Goal: Transaction & Acquisition: Download file/media

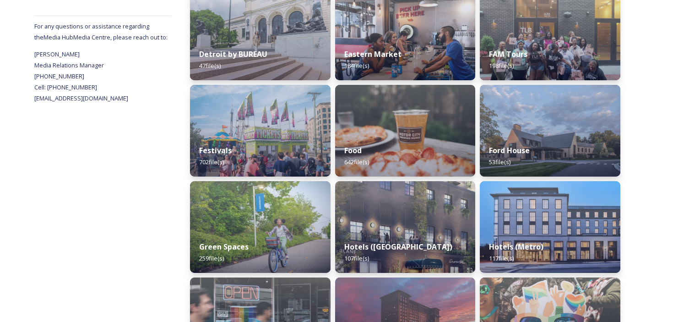
scroll to position [186, 0]
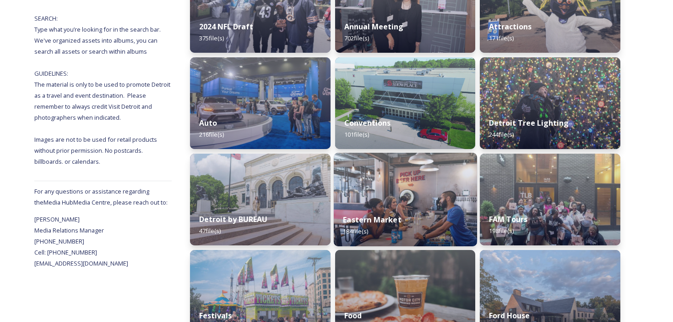
click at [387, 191] on img at bounding box center [405, 199] width 143 height 93
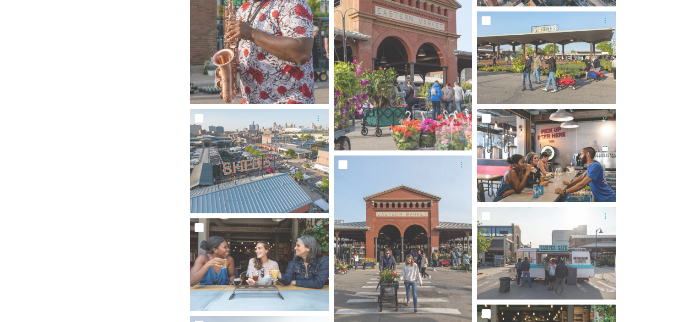
scroll to position [536, 0]
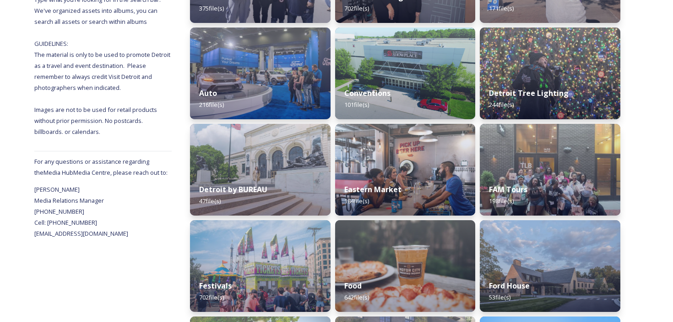
scroll to position [217, 0]
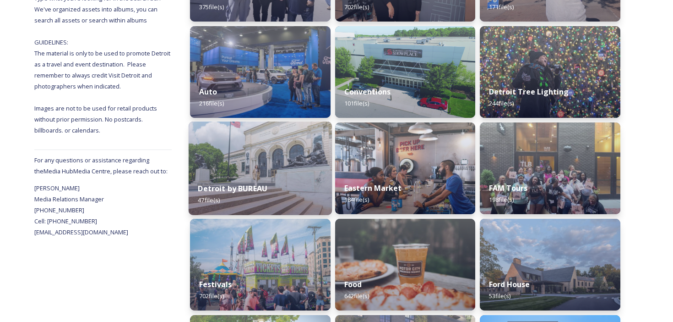
click at [297, 151] on img at bounding box center [260, 167] width 143 height 93
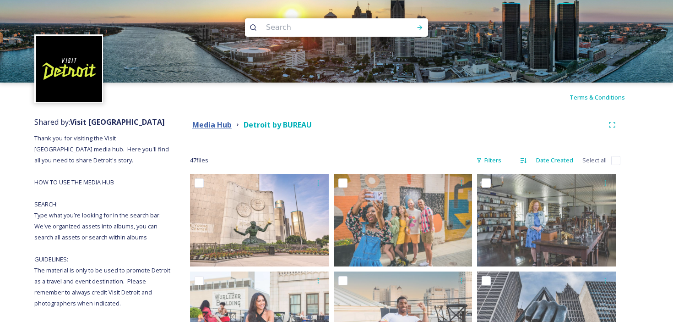
click at [224, 128] on strong "Media Hub" at bounding box center [211, 125] width 39 height 10
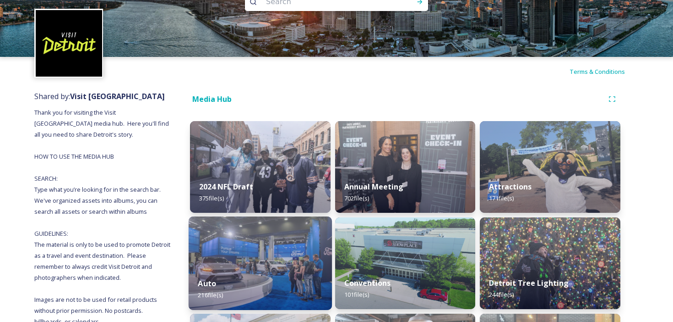
scroll to position [25, 0]
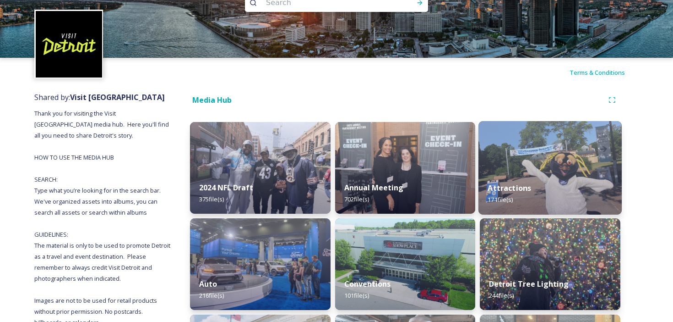
click at [498, 158] on img at bounding box center [550, 167] width 143 height 93
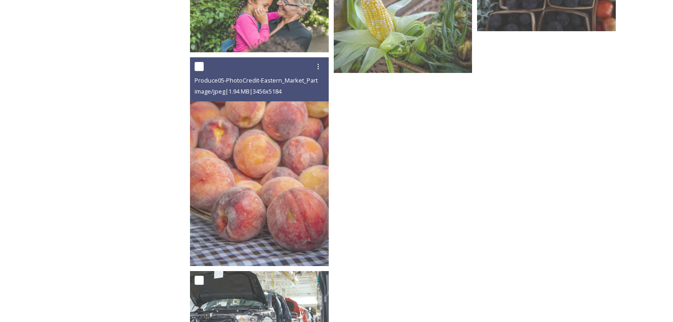
scroll to position [1855, 0]
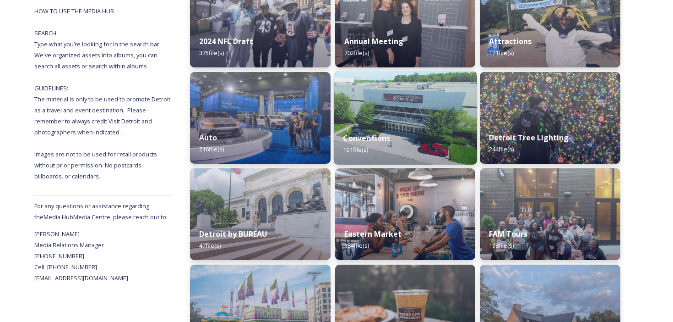
scroll to position [171, 0]
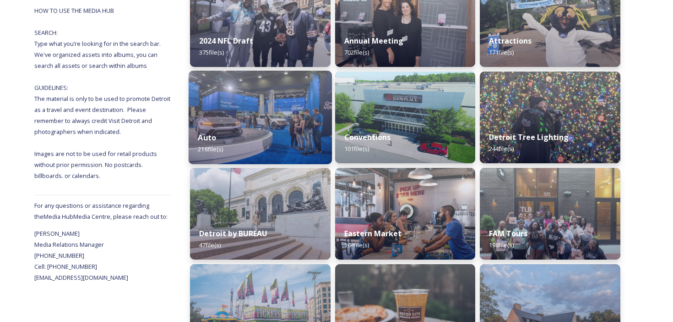
click at [299, 106] on img at bounding box center [260, 117] width 143 height 93
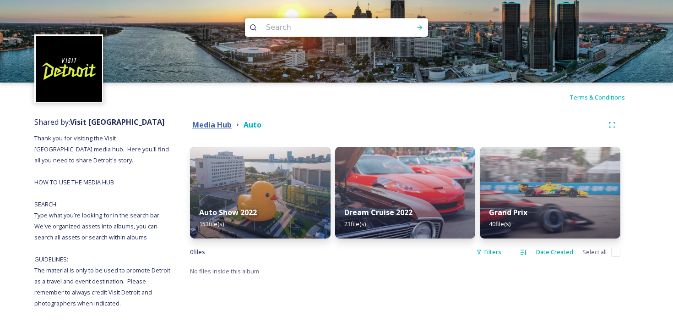
click at [225, 127] on strong "Media Hub" at bounding box center [211, 125] width 39 height 10
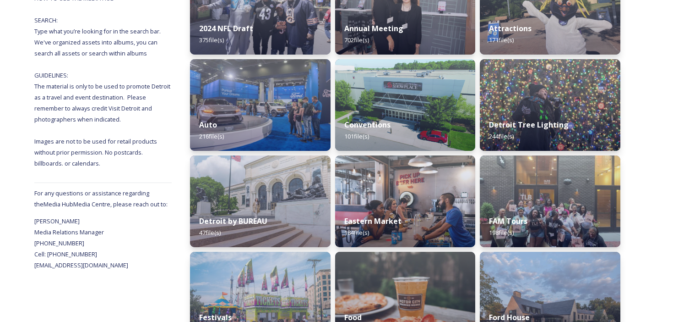
scroll to position [184, 0]
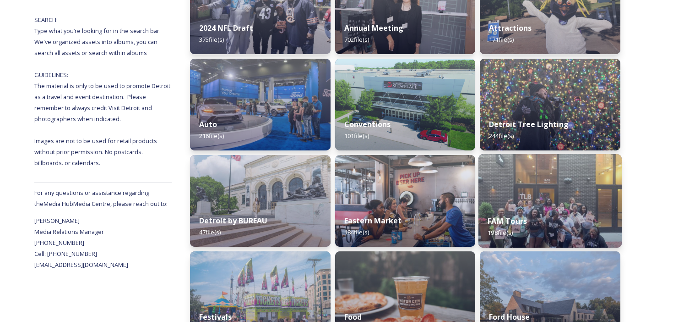
click at [512, 207] on div "FAM Tours 198 file(s)" at bounding box center [550, 227] width 143 height 42
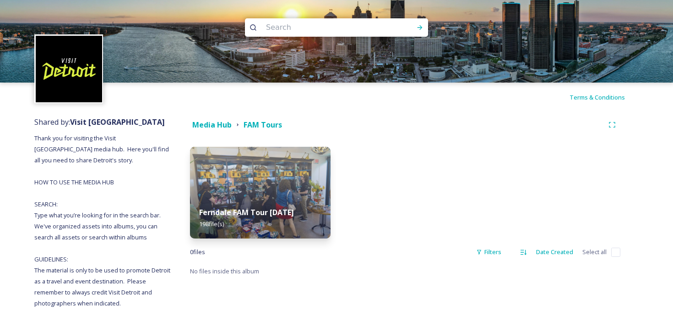
scroll to position [20, 0]
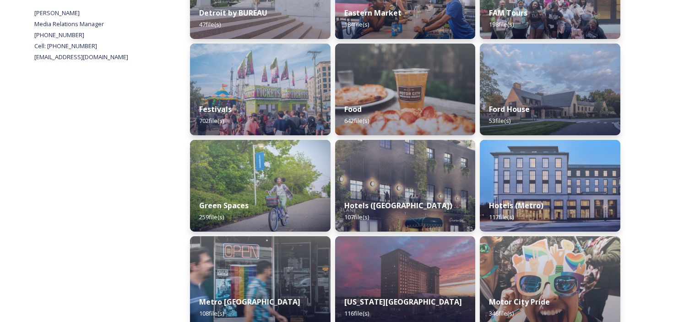
scroll to position [471, 0]
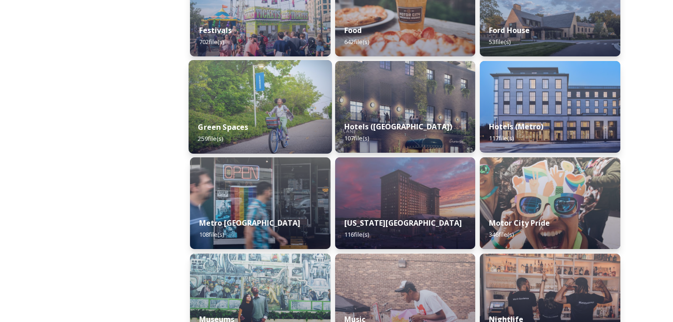
click at [258, 108] on img at bounding box center [260, 106] width 143 height 93
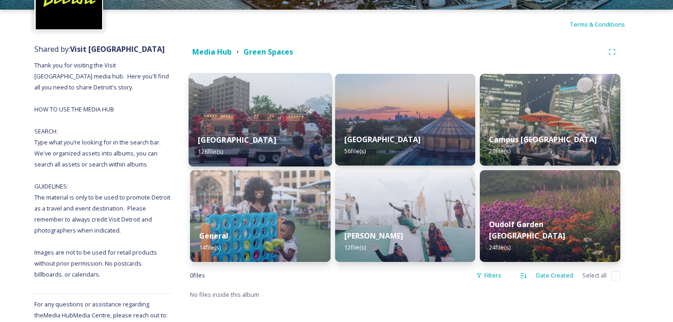
scroll to position [75, 0]
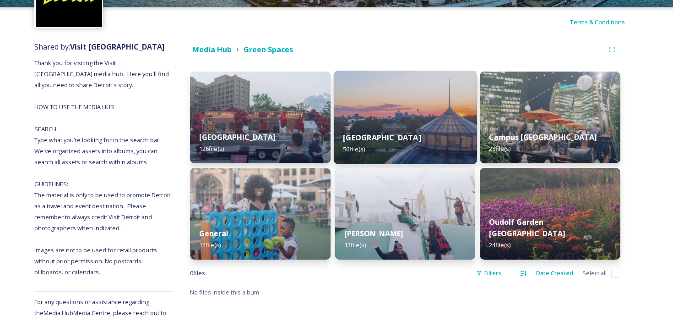
click at [385, 119] on img at bounding box center [405, 117] width 143 height 93
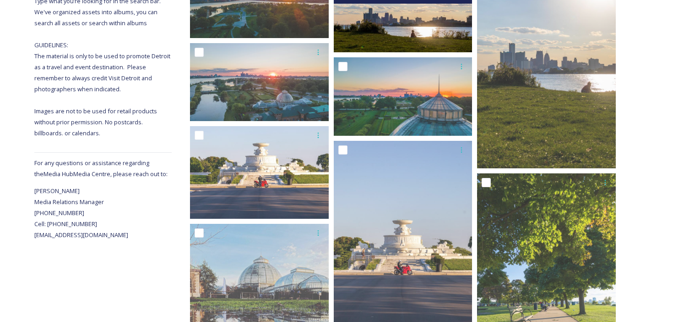
scroll to position [215, 0]
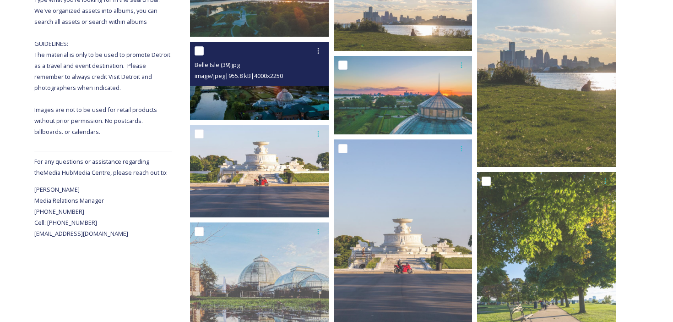
click at [235, 105] on img at bounding box center [259, 81] width 139 height 78
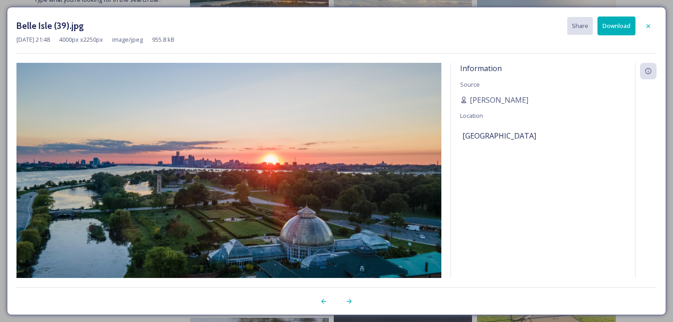
click at [621, 25] on button "Download" at bounding box center [617, 25] width 38 height 19
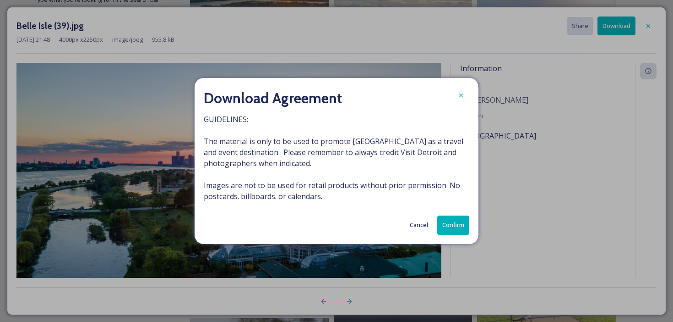
click at [455, 219] on button "Confirm" at bounding box center [454, 224] width 32 height 19
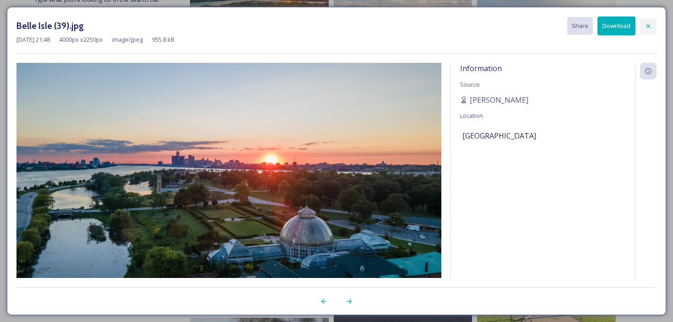
click at [653, 22] on div at bounding box center [648, 26] width 16 height 16
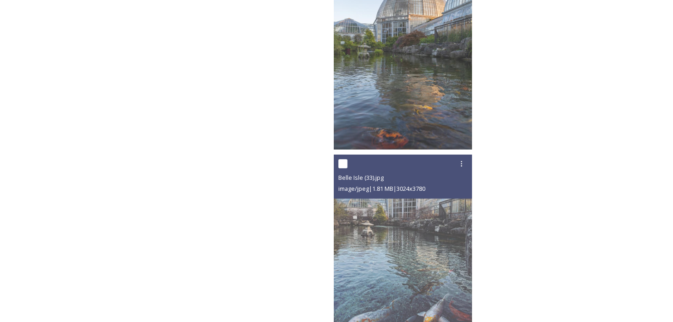
scroll to position [2881, 0]
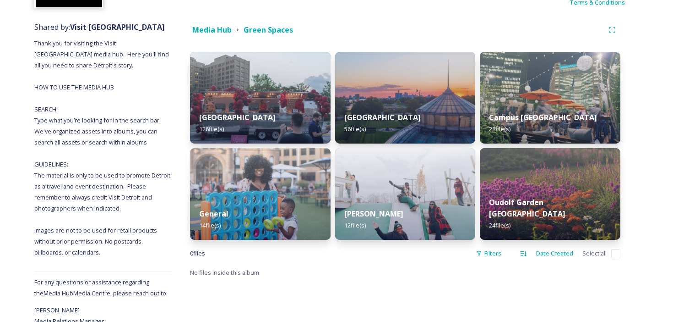
scroll to position [96, 0]
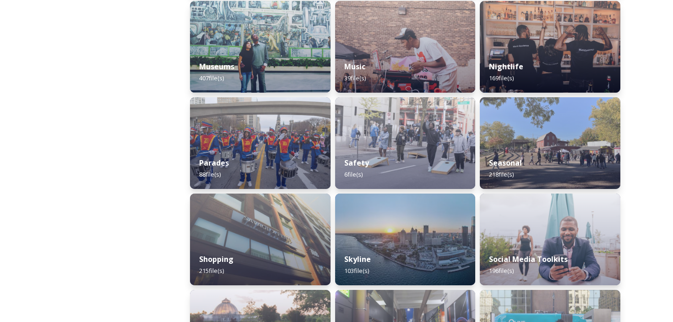
scroll to position [723, 0]
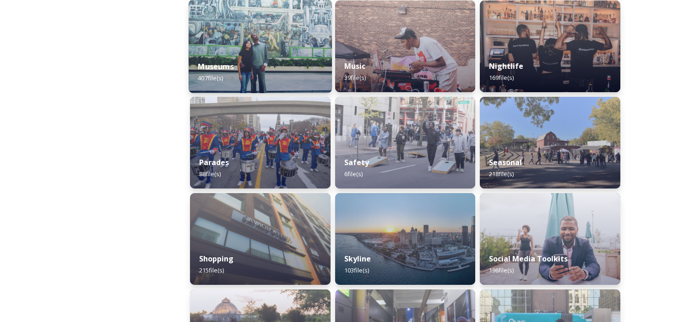
click at [262, 44] on img at bounding box center [260, 46] width 143 height 93
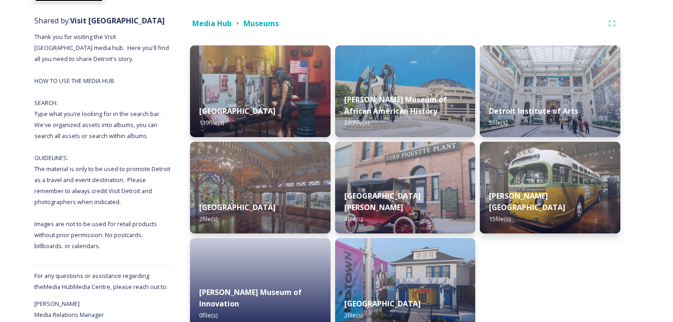
scroll to position [106, 0]
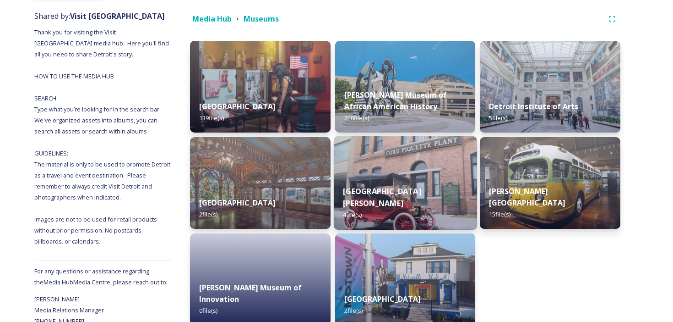
click at [396, 194] on strong "[GEOGRAPHIC_DATA][PERSON_NAME]" at bounding box center [382, 197] width 78 height 22
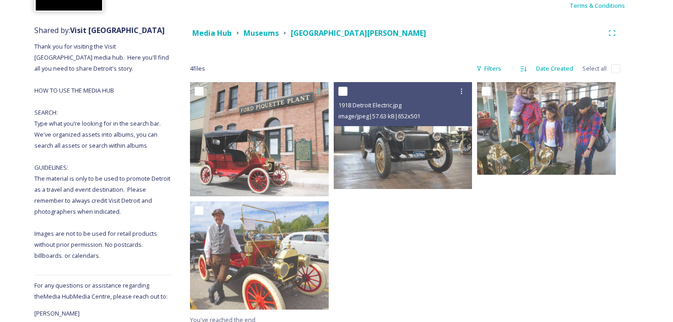
scroll to position [124, 0]
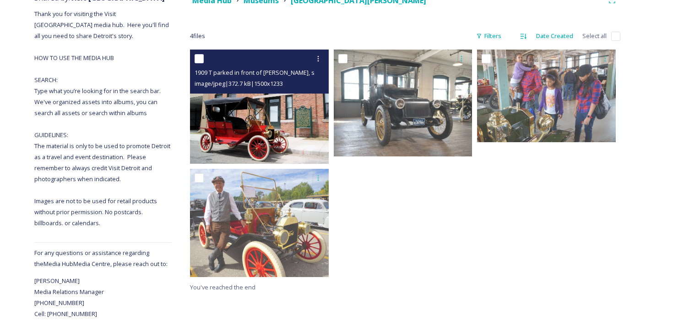
click at [297, 94] on img at bounding box center [259, 106] width 139 height 114
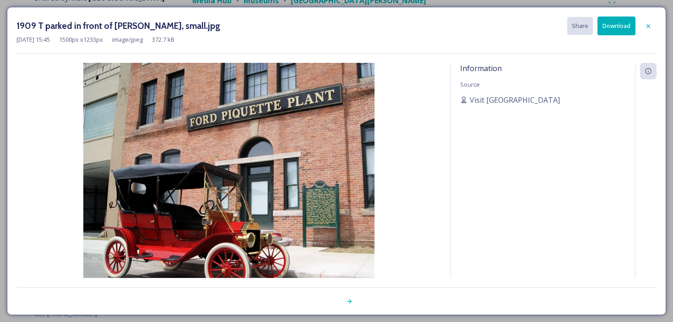
click at [618, 30] on button "Download" at bounding box center [617, 25] width 38 height 19
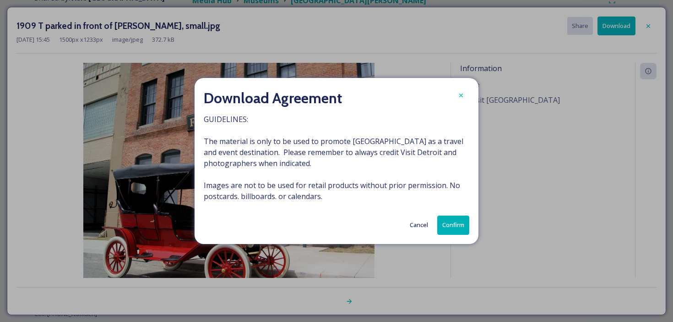
click at [446, 224] on button "Confirm" at bounding box center [454, 224] width 32 height 19
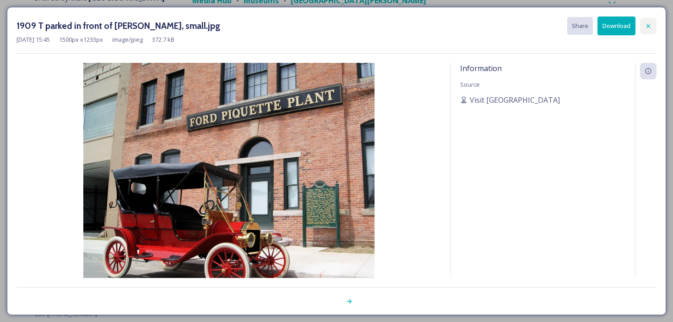
click at [648, 25] on icon at bounding box center [649, 26] width 4 height 4
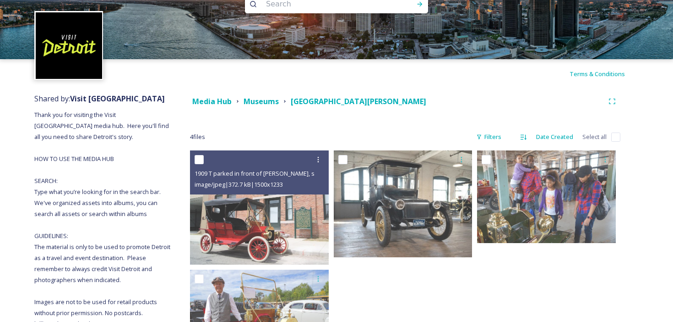
scroll to position [0, 0]
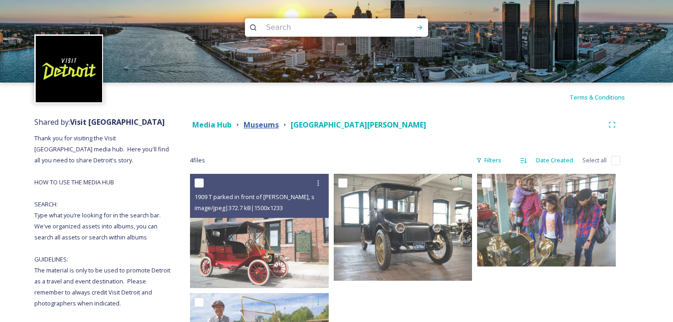
click at [255, 124] on strong "Museums" at bounding box center [261, 125] width 35 height 10
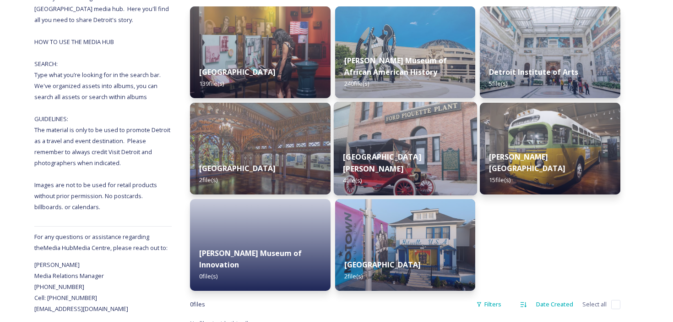
scroll to position [142, 0]
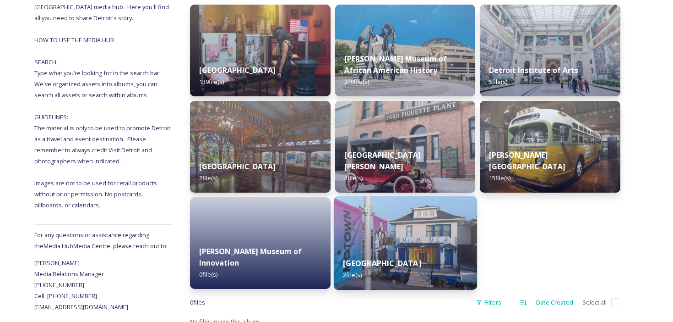
click at [370, 279] on div "Motown Museum 2 file(s)" at bounding box center [405, 269] width 143 height 42
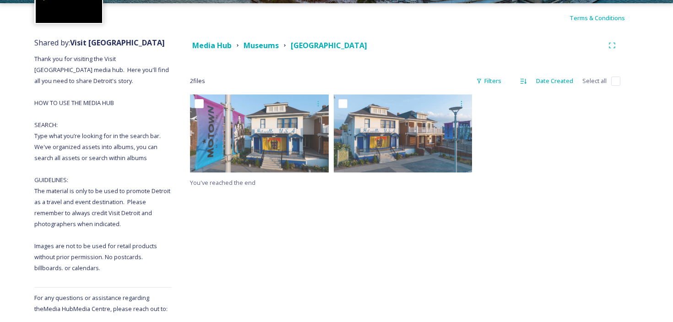
scroll to position [131, 0]
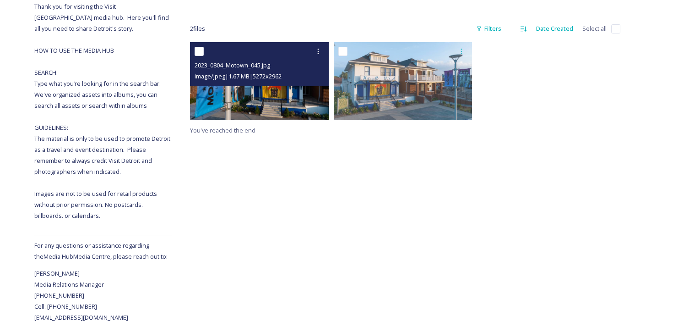
click at [235, 70] on div "2023_0804_Motown_045.jpg" at bounding box center [261, 65] width 132 height 11
click at [249, 92] on img at bounding box center [259, 81] width 139 height 78
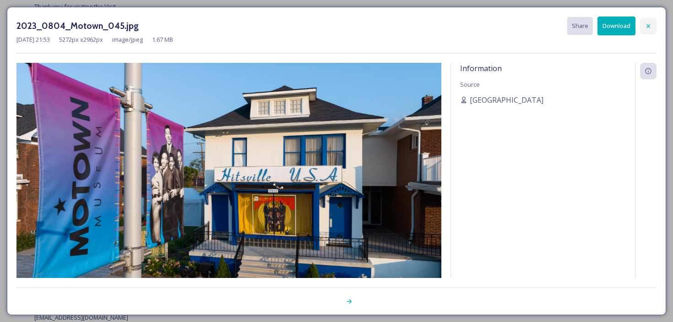
click at [651, 24] on icon at bounding box center [648, 25] width 7 height 7
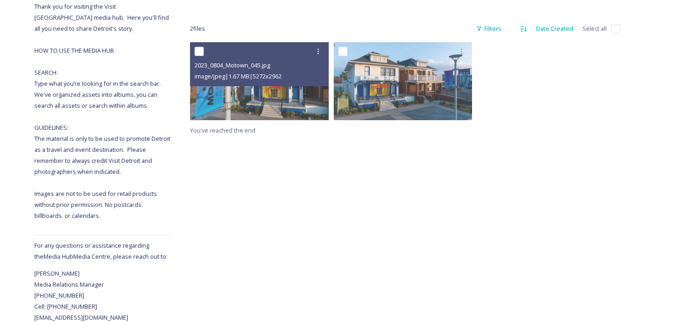
scroll to position [0, 0]
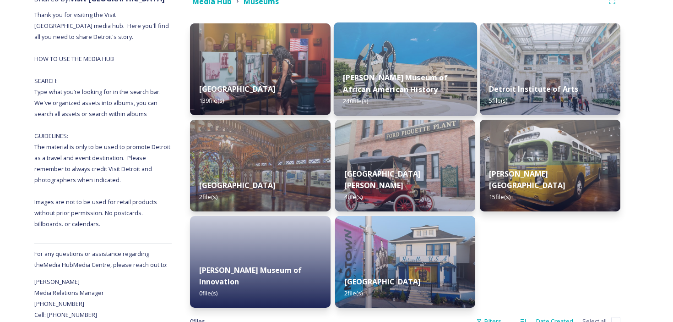
scroll to position [125, 0]
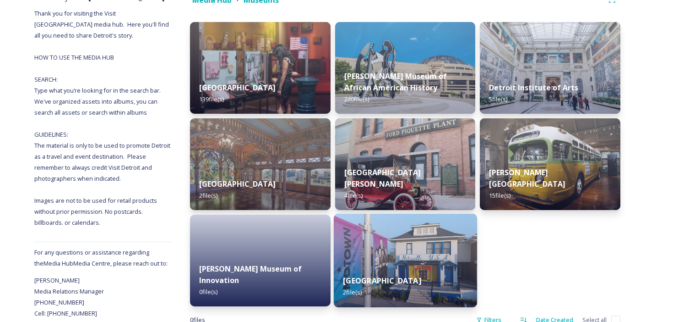
click at [446, 242] on img at bounding box center [405, 259] width 143 height 93
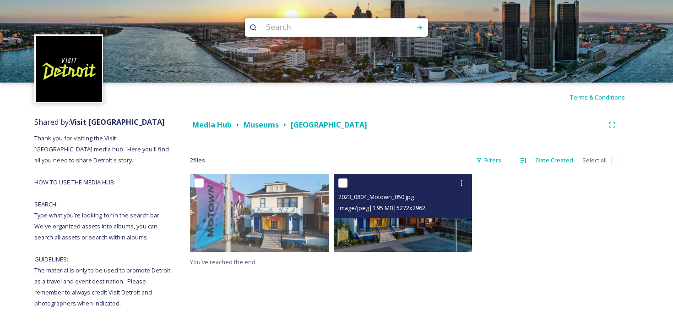
click at [380, 236] on img at bounding box center [403, 213] width 139 height 78
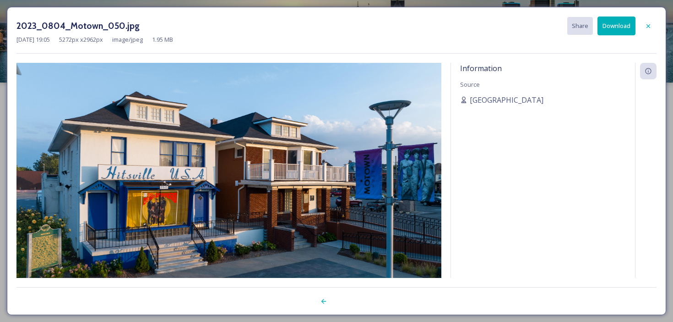
click at [615, 29] on button "Download" at bounding box center [617, 25] width 38 height 19
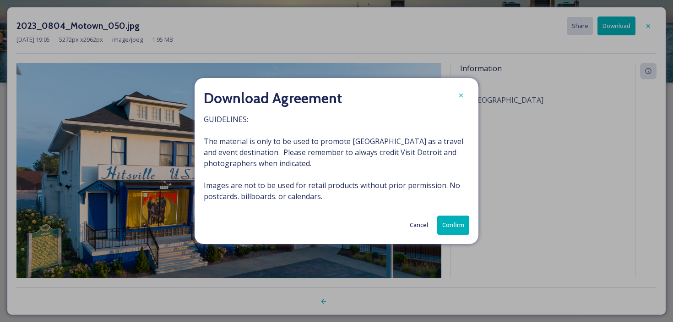
click at [459, 214] on div "Download Agreement GUIDELINES: The material is only to be used to promote [GEOG…" at bounding box center [337, 160] width 284 height 165
click at [456, 219] on button "Confirm" at bounding box center [454, 224] width 32 height 19
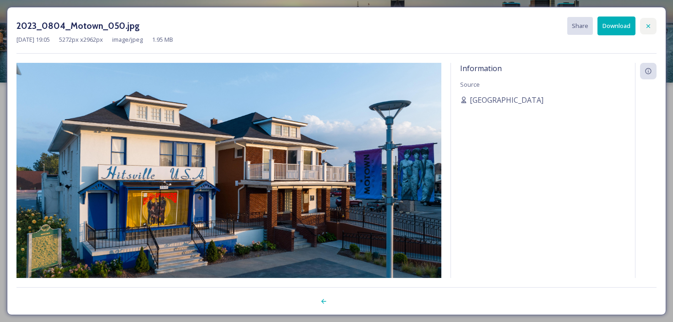
click at [647, 26] on icon at bounding box center [648, 25] width 7 height 7
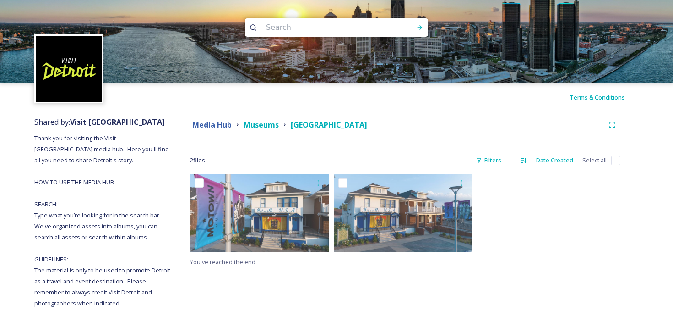
click at [225, 120] on strong "Media Hub" at bounding box center [211, 125] width 39 height 10
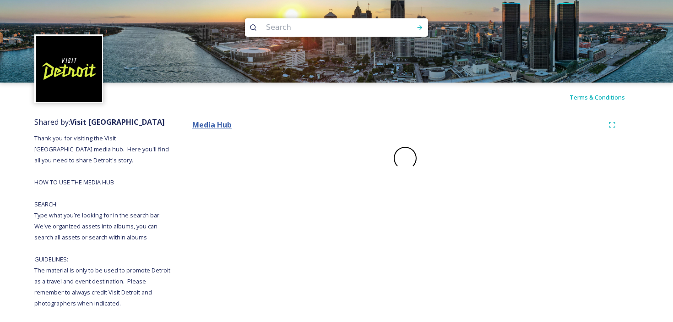
click at [224, 120] on strong "Media Hub" at bounding box center [211, 125] width 39 height 10
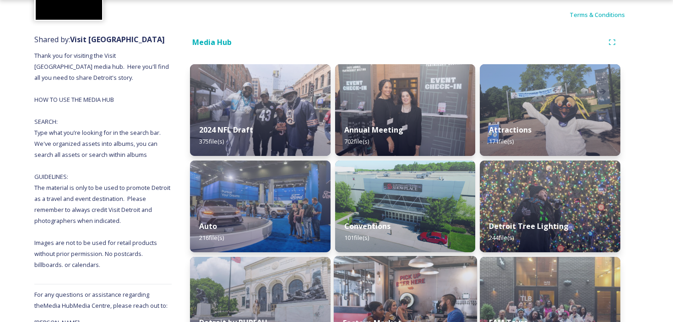
scroll to position [82, 0]
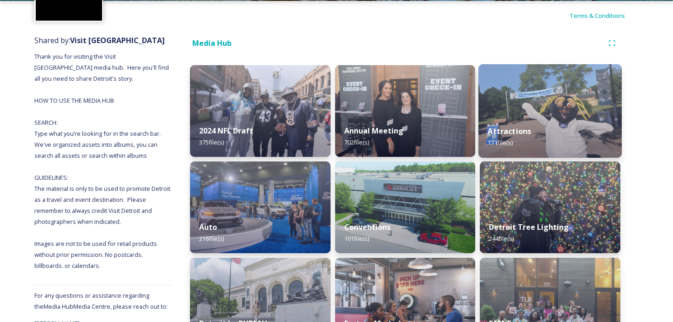
click at [521, 129] on strong "Attractions" at bounding box center [510, 131] width 44 height 10
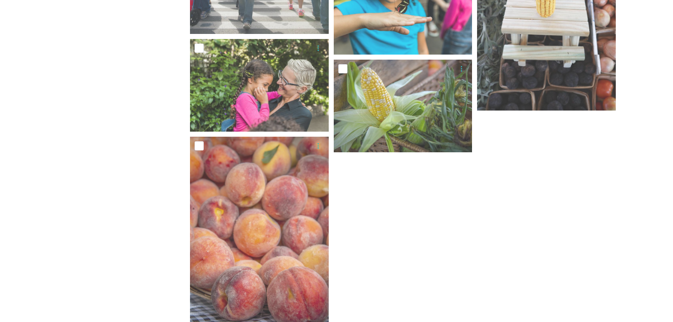
scroll to position [1855, 0]
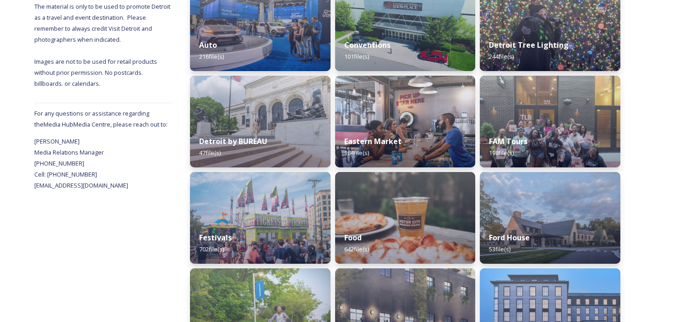
scroll to position [264, 0]
click at [265, 131] on div "Detroit by BUREAU 47 file(s)" at bounding box center [260, 147] width 143 height 42
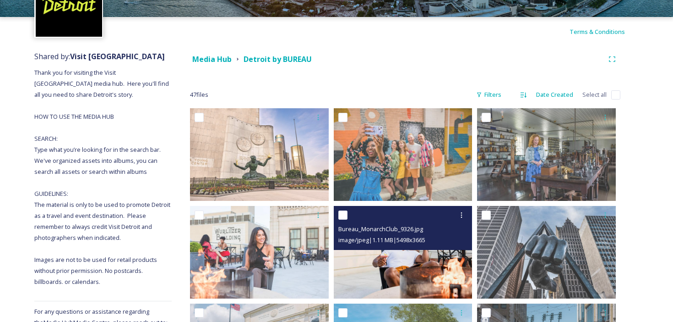
scroll to position [66, 0]
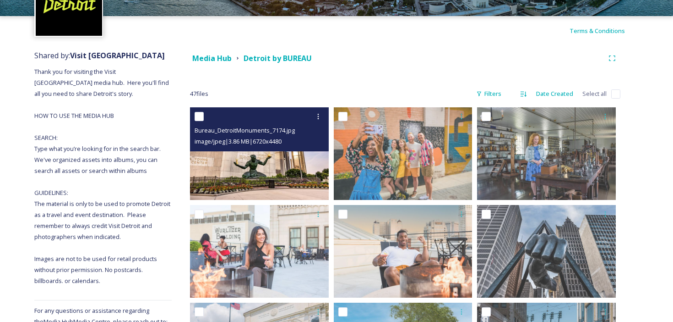
click at [239, 159] on img at bounding box center [259, 153] width 139 height 93
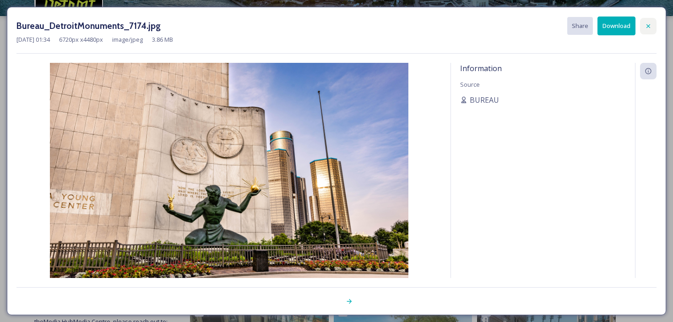
click at [651, 26] on icon at bounding box center [648, 25] width 7 height 7
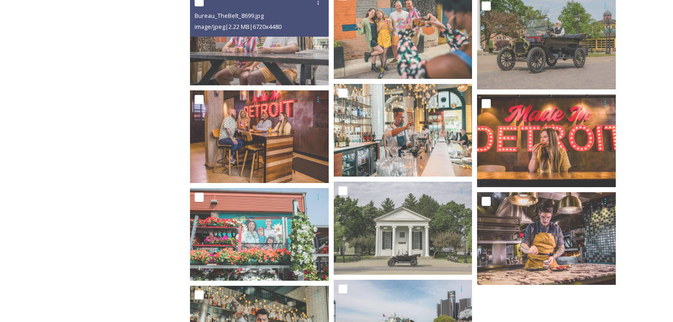
scroll to position [1434, 0]
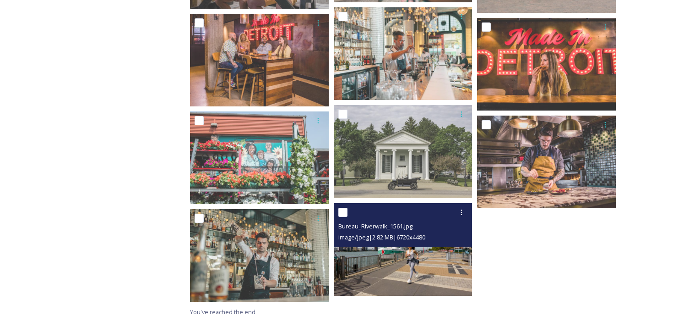
click at [411, 268] on img at bounding box center [403, 249] width 139 height 93
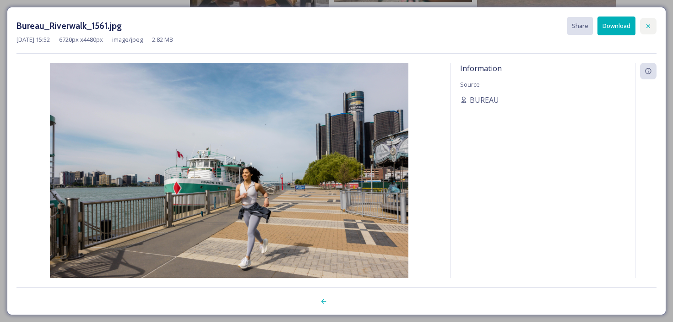
click at [647, 25] on icon at bounding box center [648, 25] width 7 height 7
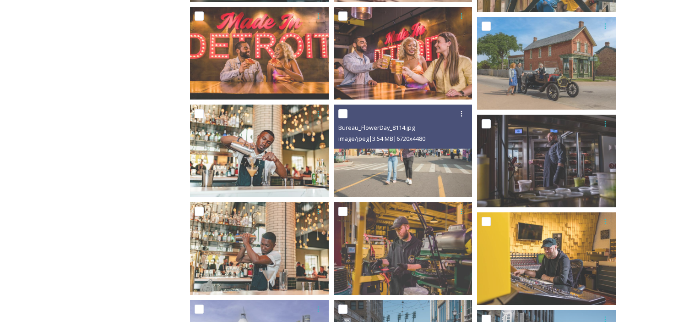
scroll to position [869, 0]
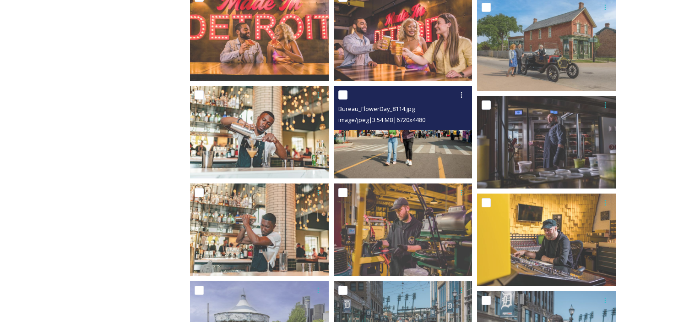
click at [389, 145] on img at bounding box center [403, 132] width 139 height 93
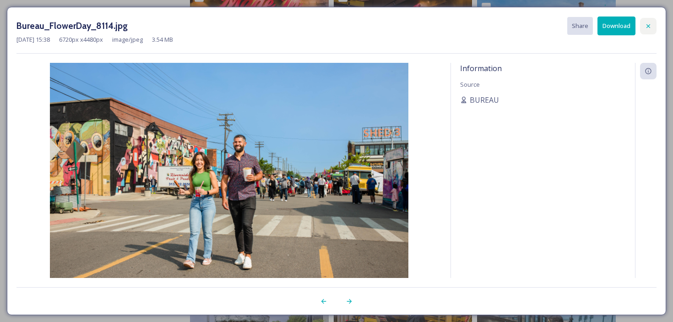
click at [648, 27] on icon at bounding box center [648, 25] width 7 height 7
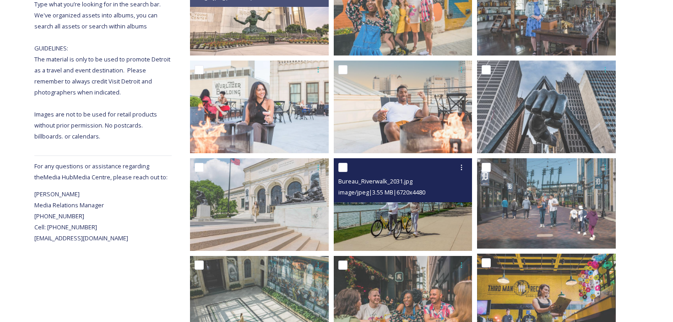
scroll to position [246, 0]
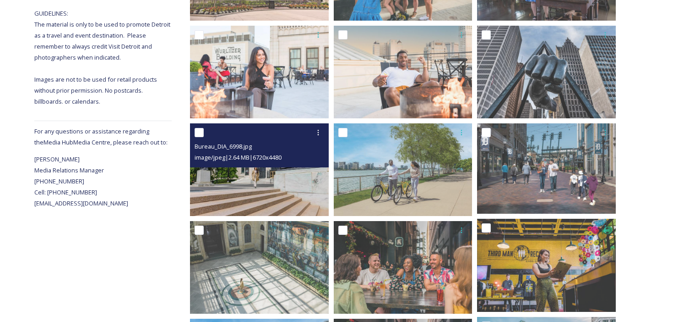
click at [283, 135] on div at bounding box center [261, 132] width 132 height 16
click at [290, 174] on img at bounding box center [259, 169] width 139 height 93
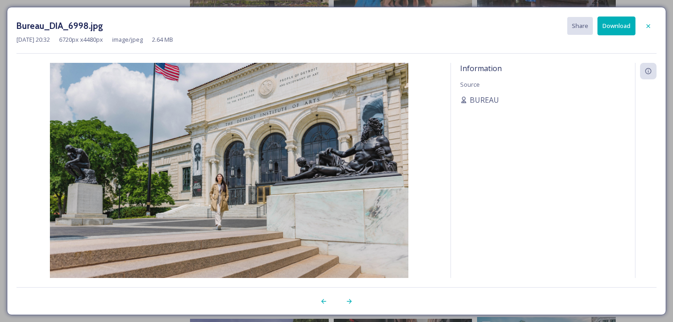
click at [617, 23] on button "Download" at bounding box center [617, 25] width 38 height 19
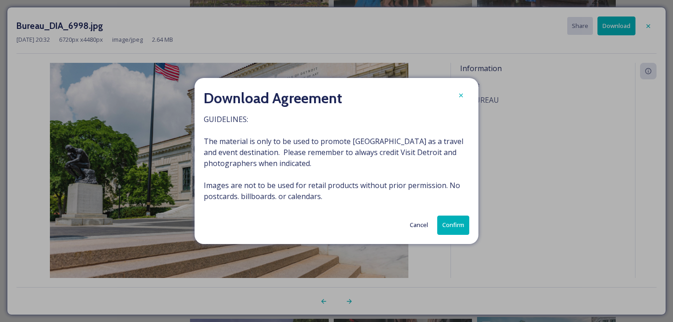
click at [450, 219] on button "Confirm" at bounding box center [454, 224] width 32 height 19
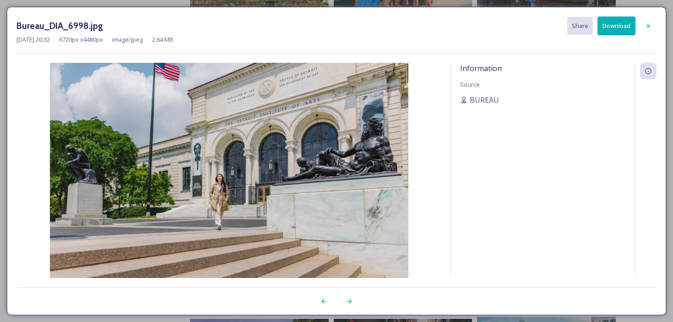
click at [667, 3] on div "Bureau_DIA_6998.jpg Share Download [DATE] 20:32 6720 px x 4480 px image/jpeg 2.…" at bounding box center [336, 161] width 673 height 322
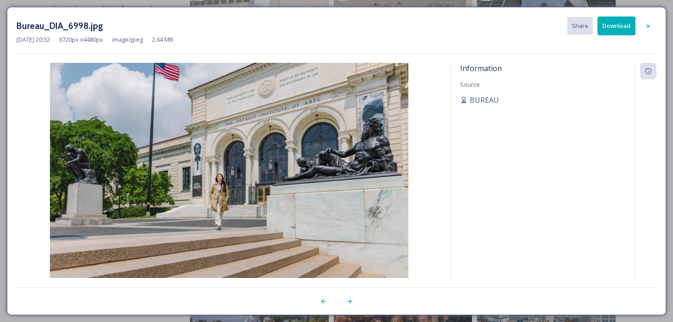
scroll to position [286, 0]
click at [648, 25] on icon at bounding box center [649, 26] width 4 height 4
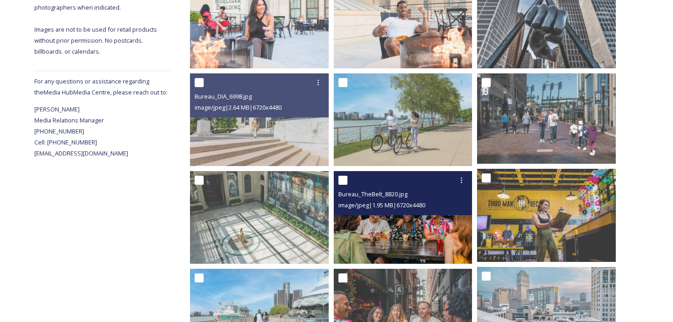
scroll to position [296, 0]
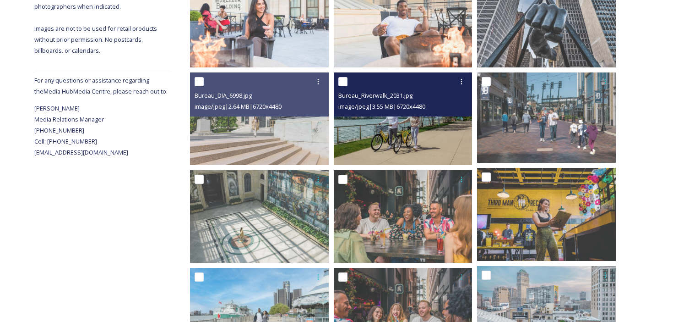
click at [372, 100] on div "Bureau_Riverwalk_2031.jpg" at bounding box center [405, 95] width 132 height 11
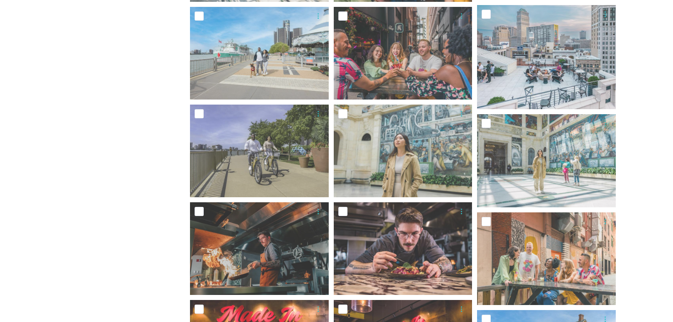
scroll to position [212, 0]
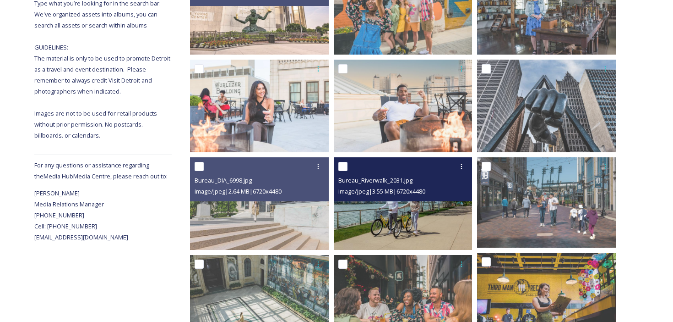
click at [399, 214] on img at bounding box center [403, 203] width 139 height 93
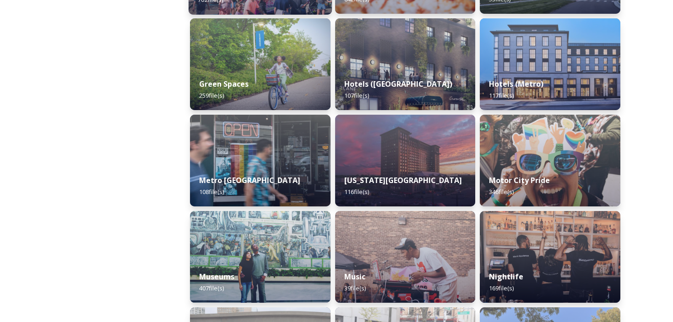
scroll to position [515, 0]
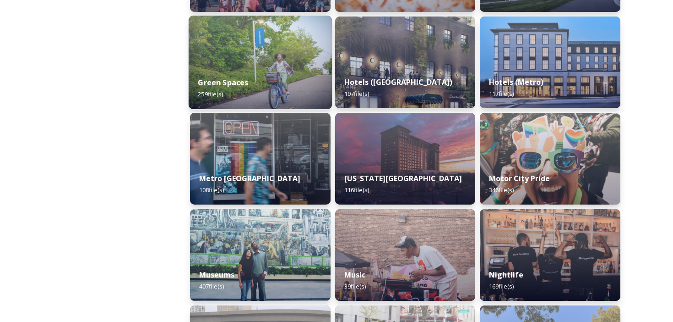
click at [289, 45] on img at bounding box center [260, 62] width 143 height 93
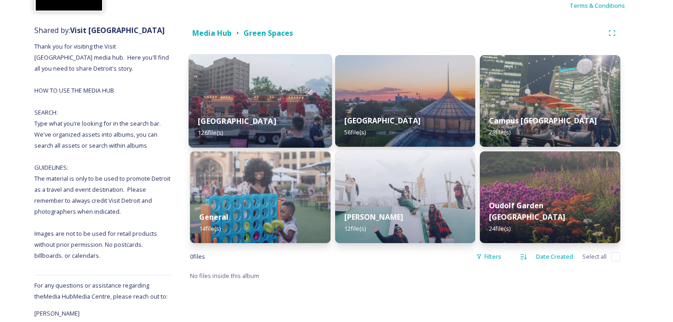
scroll to position [99, 0]
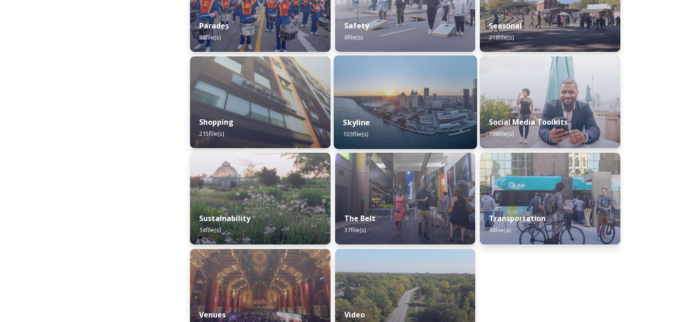
scroll to position [860, 0]
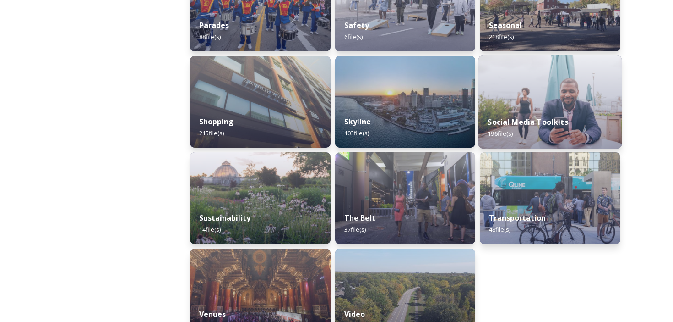
click at [547, 108] on div "Social Media Toolkits 196 file(s)" at bounding box center [550, 128] width 143 height 42
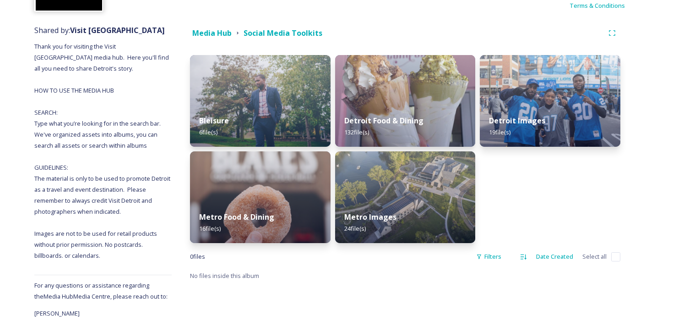
scroll to position [93, 0]
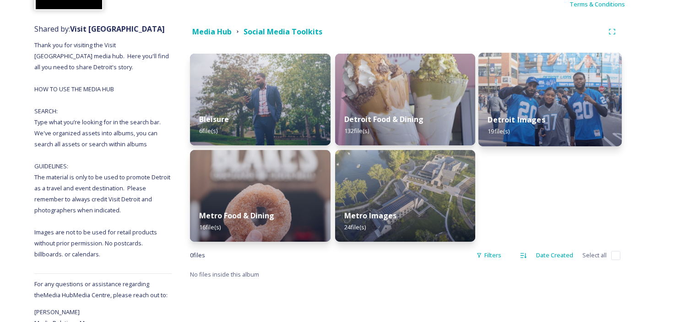
click at [522, 106] on div "Detroit Images 19 file(s)" at bounding box center [550, 125] width 143 height 42
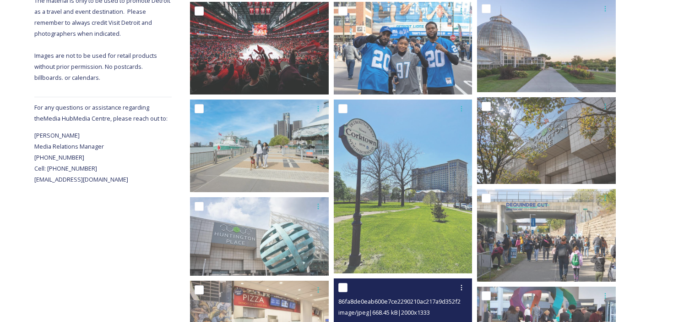
scroll to position [270, 0]
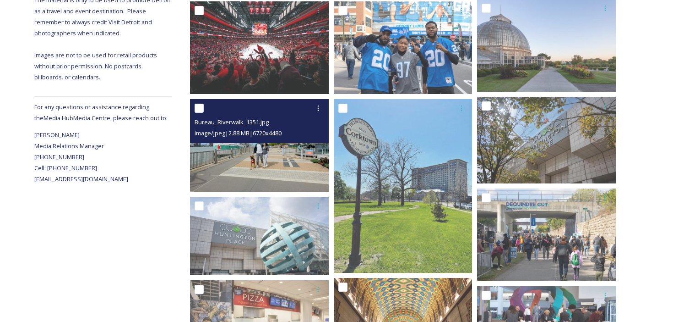
click at [279, 158] on img at bounding box center [259, 145] width 139 height 93
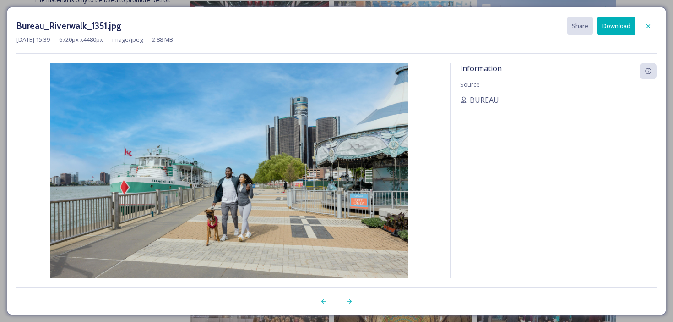
click at [623, 30] on button "Download" at bounding box center [617, 25] width 38 height 19
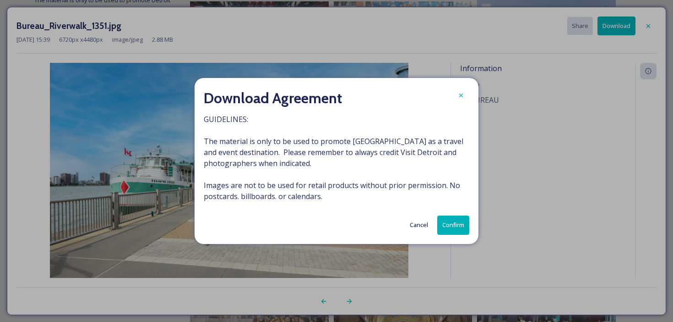
click at [461, 226] on button "Confirm" at bounding box center [454, 224] width 32 height 19
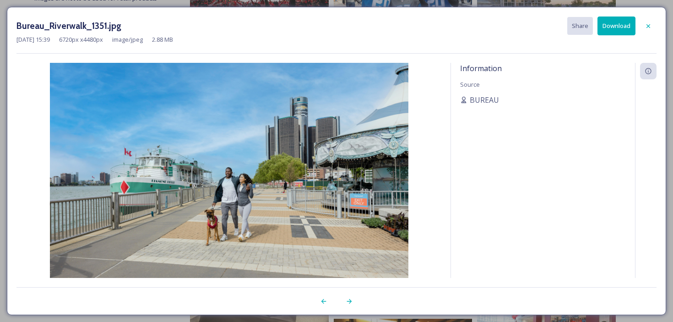
scroll to position [372, 0]
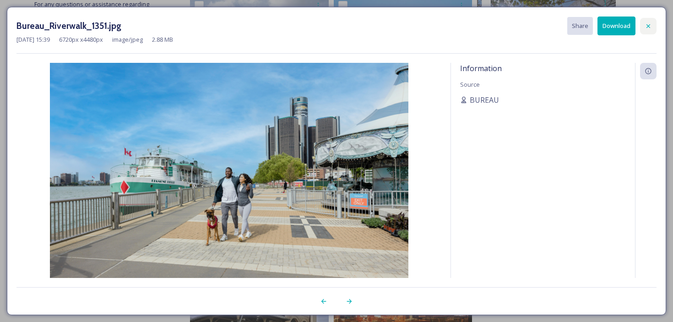
click at [648, 29] on icon at bounding box center [648, 25] width 7 height 7
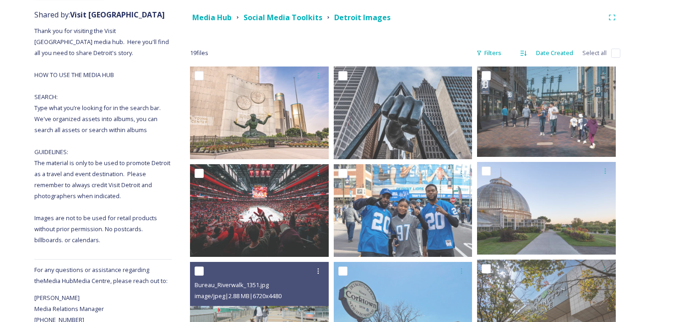
scroll to position [0, 0]
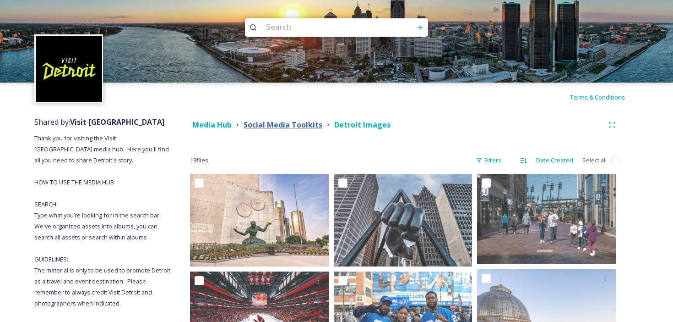
click at [267, 125] on strong "Social Media Toolkits" at bounding box center [283, 125] width 79 height 10
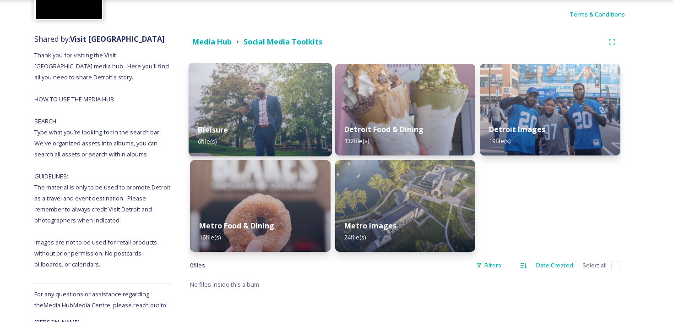
scroll to position [83, 0]
click at [272, 128] on div "Bleisure 6 file(s)" at bounding box center [260, 135] width 143 height 42
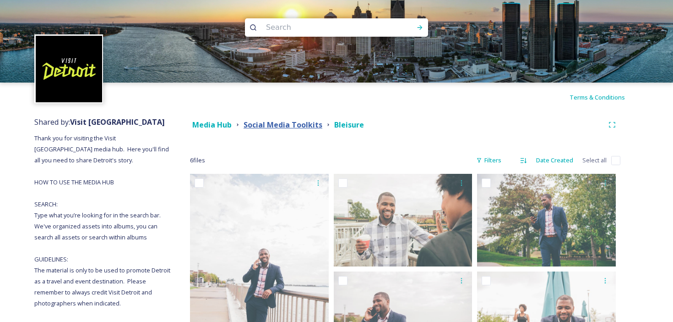
click at [285, 120] on strong "Social Media Toolkits" at bounding box center [283, 125] width 79 height 10
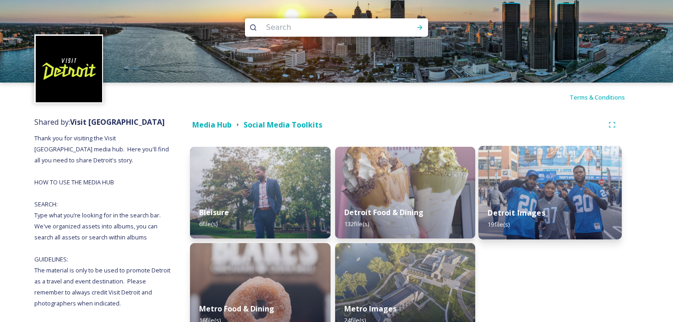
click at [545, 175] on img at bounding box center [550, 192] width 143 height 93
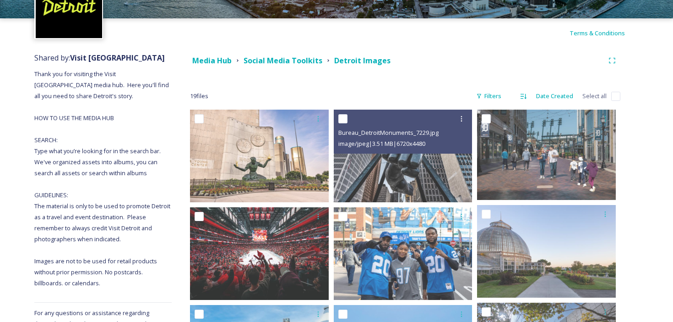
scroll to position [93, 0]
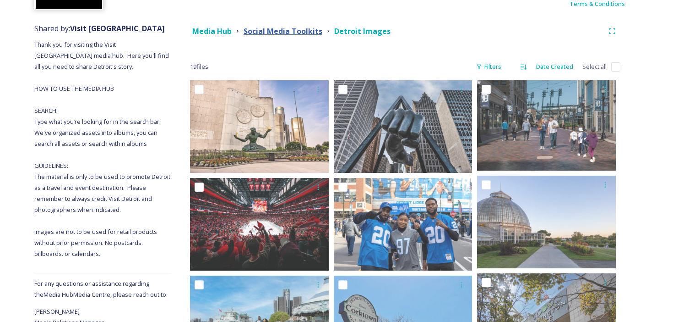
click at [298, 30] on strong "Social Media Toolkits" at bounding box center [283, 31] width 79 height 10
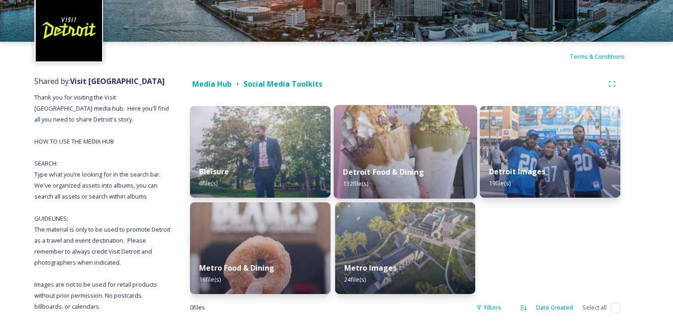
scroll to position [47, 0]
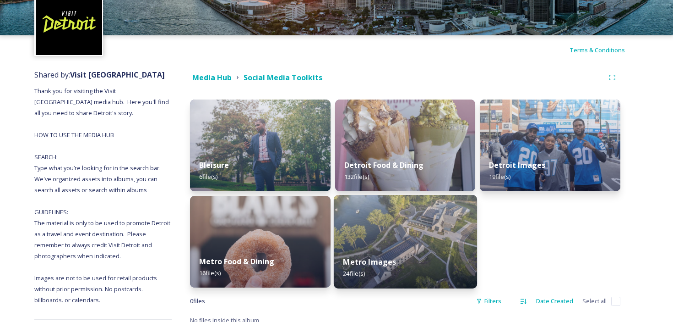
click at [393, 255] on div "Metro Images 24 file(s)" at bounding box center [405, 267] width 143 height 42
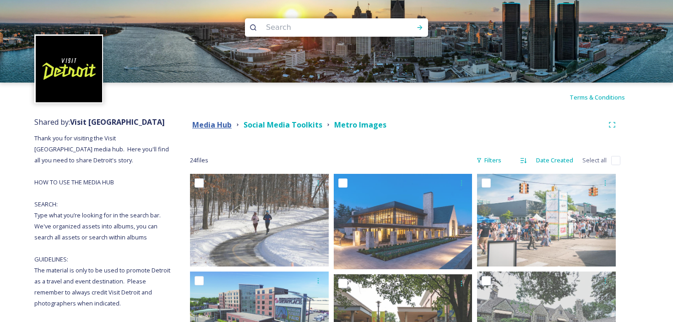
click at [220, 126] on strong "Media Hub" at bounding box center [211, 125] width 39 height 10
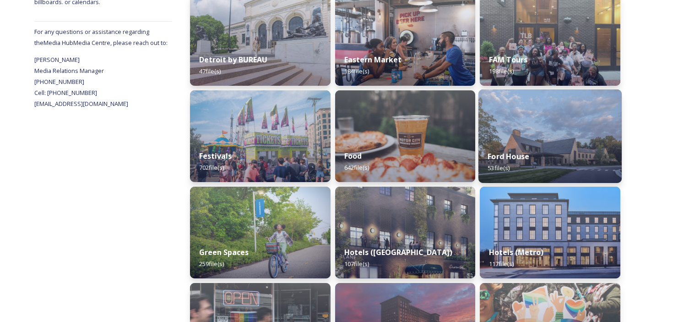
scroll to position [346, 0]
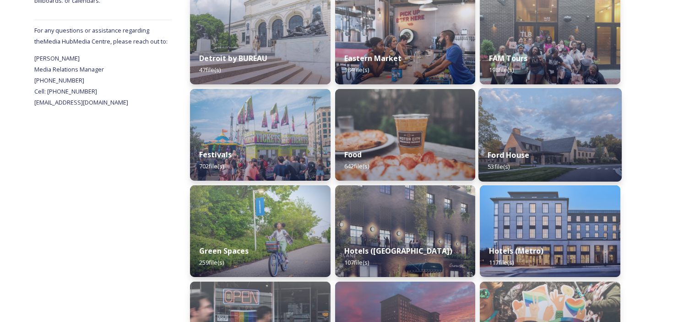
click at [520, 148] on div "Ford House 53 file(s)" at bounding box center [550, 161] width 143 height 42
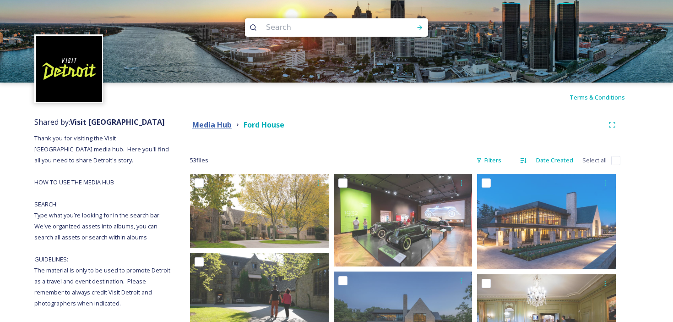
click at [216, 122] on strong "Media Hub" at bounding box center [211, 125] width 39 height 10
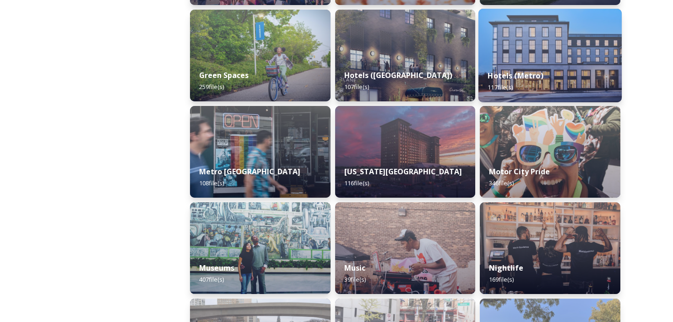
scroll to position [522, 0]
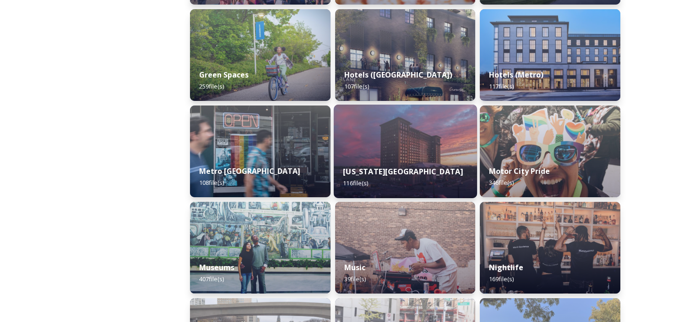
click at [342, 150] on img at bounding box center [405, 150] width 143 height 93
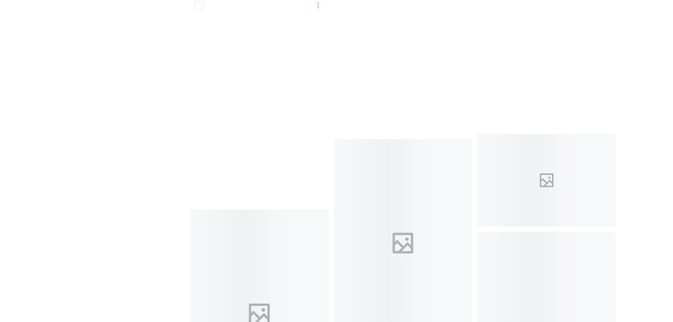
scroll to position [4717, 0]
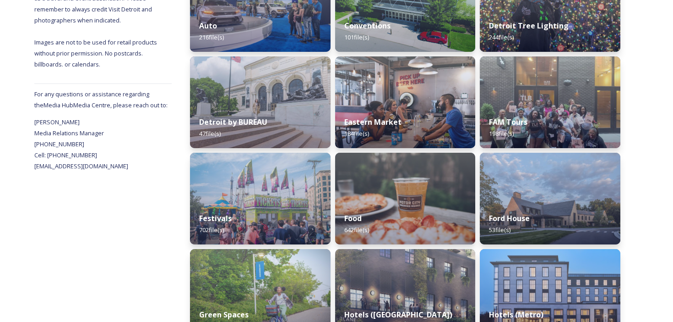
scroll to position [236, 0]
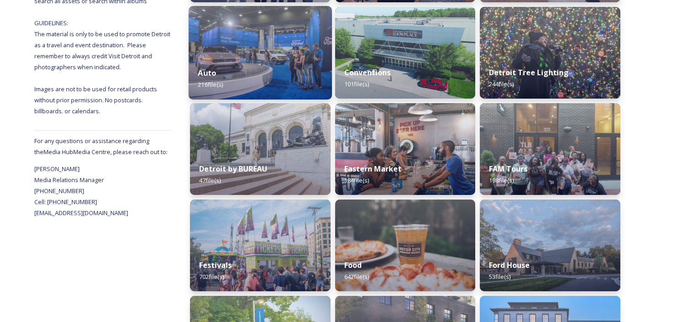
click at [261, 59] on div "Auto 216 file(s)" at bounding box center [260, 79] width 143 height 42
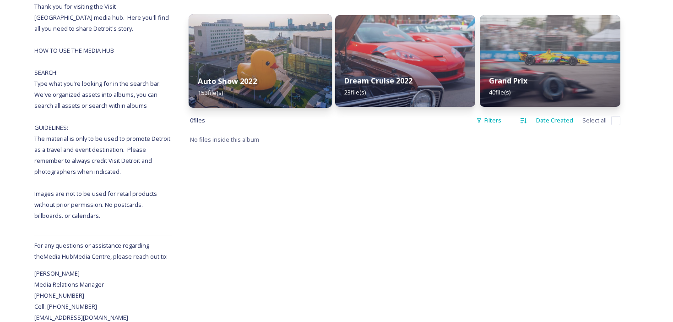
click at [290, 66] on img at bounding box center [260, 60] width 143 height 93
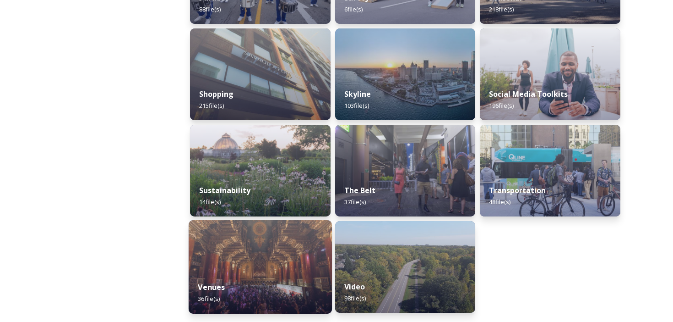
click at [249, 252] on img at bounding box center [260, 266] width 143 height 93
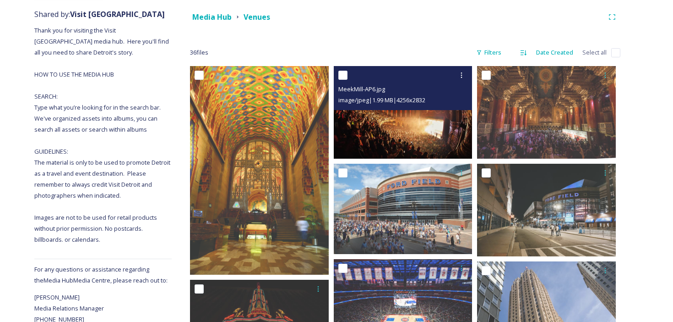
click at [406, 117] on img at bounding box center [403, 112] width 139 height 93
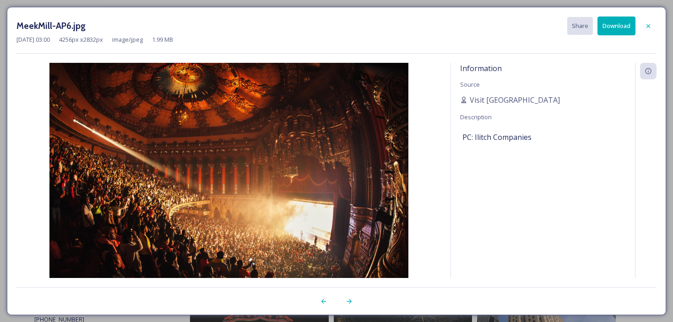
click at [616, 26] on button "Download" at bounding box center [617, 25] width 38 height 19
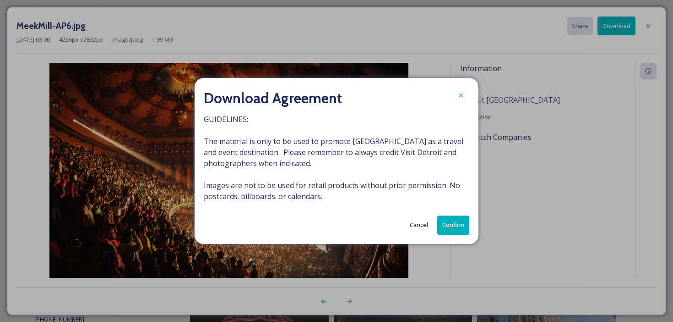
click at [454, 219] on button "Confirm" at bounding box center [454, 224] width 32 height 19
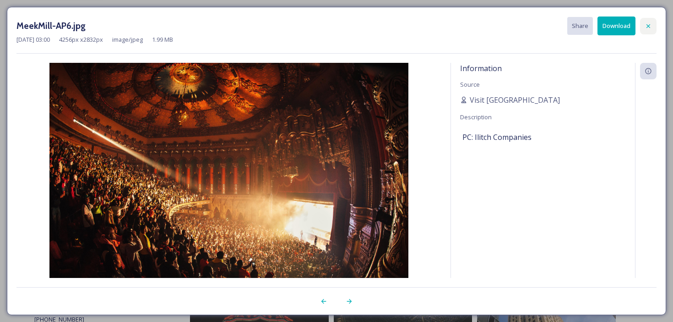
click at [648, 24] on icon at bounding box center [648, 25] width 7 height 7
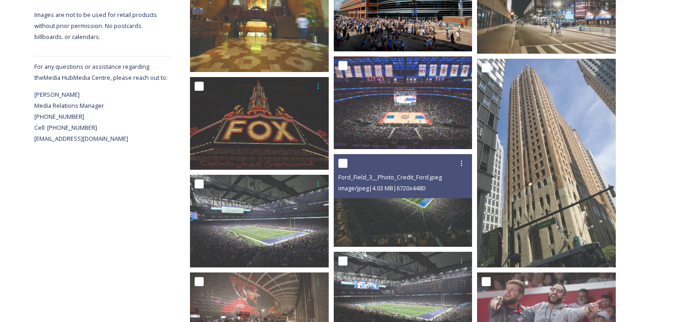
scroll to position [312, 0]
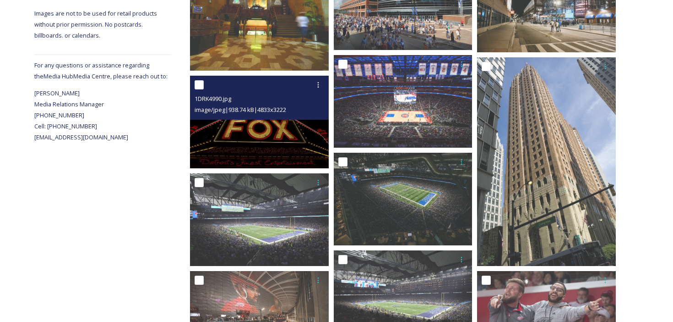
click at [278, 137] on img at bounding box center [259, 122] width 139 height 93
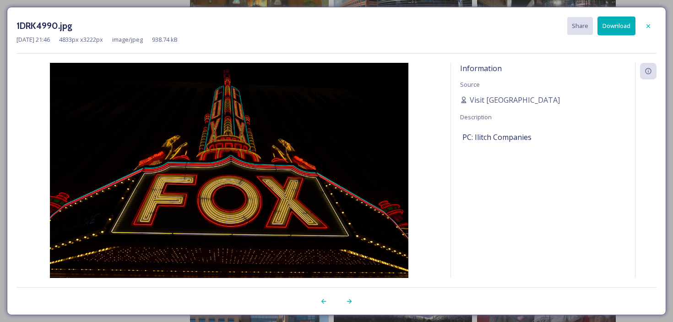
click at [623, 24] on button "Download" at bounding box center [617, 25] width 38 height 19
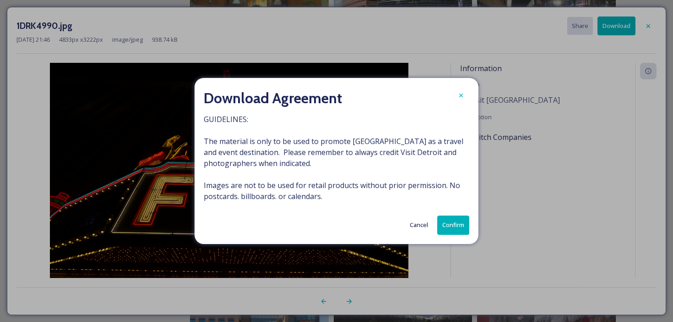
click at [452, 231] on button "Confirm" at bounding box center [454, 224] width 32 height 19
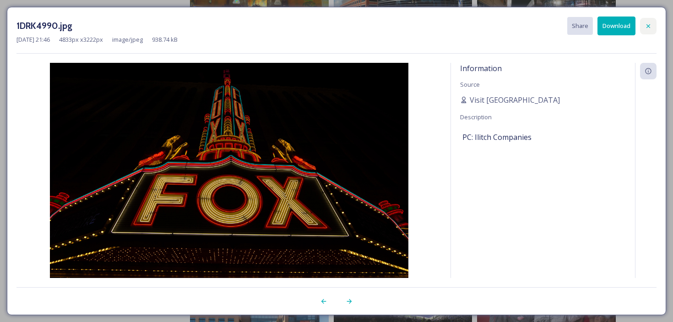
click at [645, 27] on icon at bounding box center [648, 25] width 7 height 7
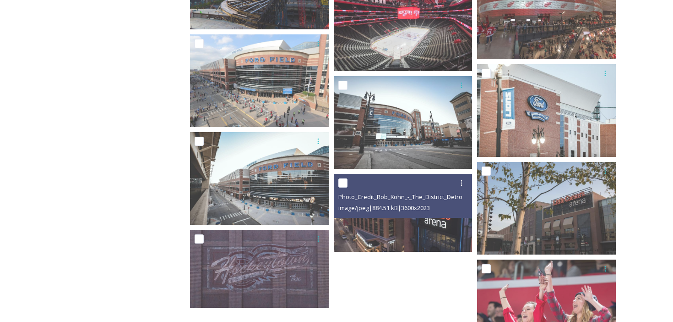
scroll to position [1159, 0]
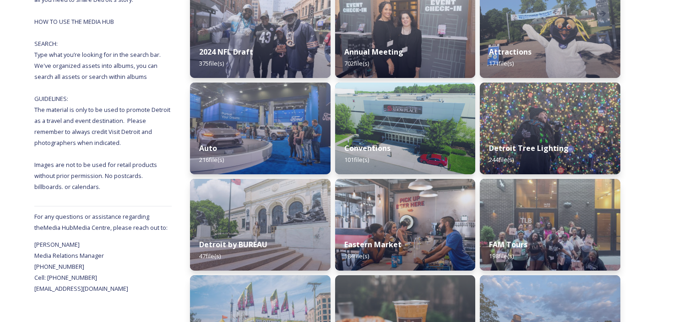
scroll to position [170, 0]
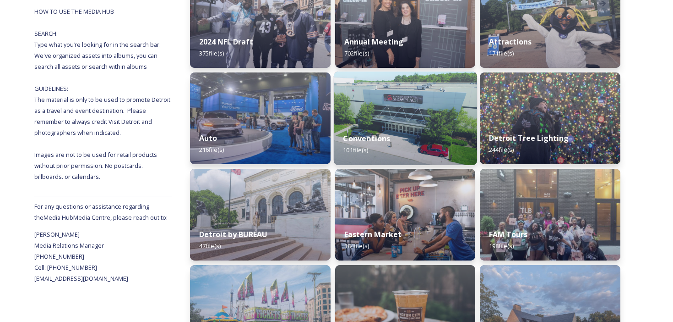
click at [404, 103] on img at bounding box center [405, 117] width 143 height 93
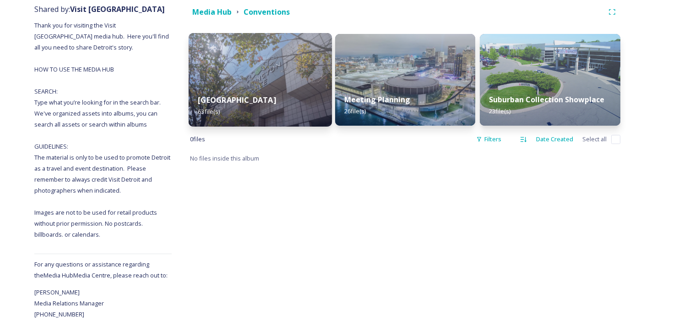
scroll to position [131, 0]
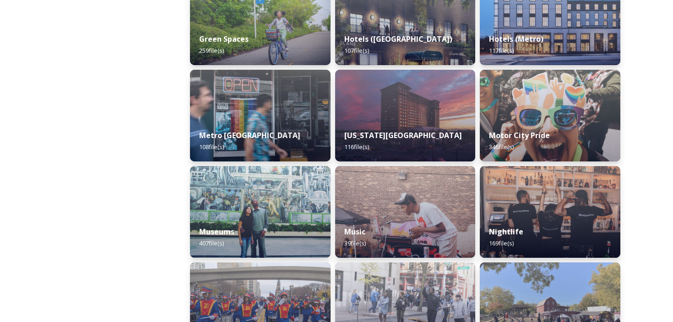
scroll to position [564, 0]
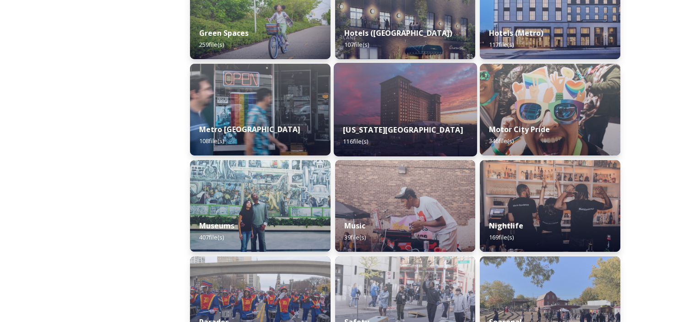
click at [390, 116] on div "[US_STATE][GEOGRAPHIC_DATA] 116 file(s)" at bounding box center [405, 136] width 143 height 42
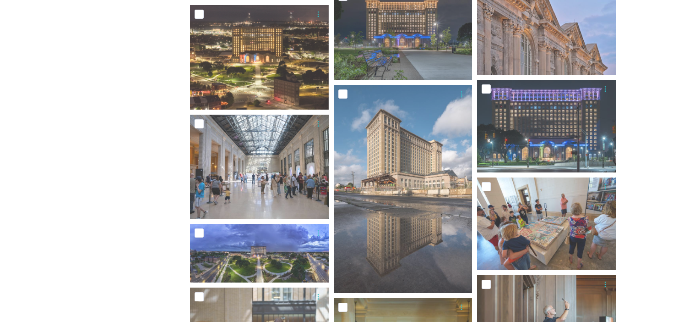
scroll to position [1083, 0]
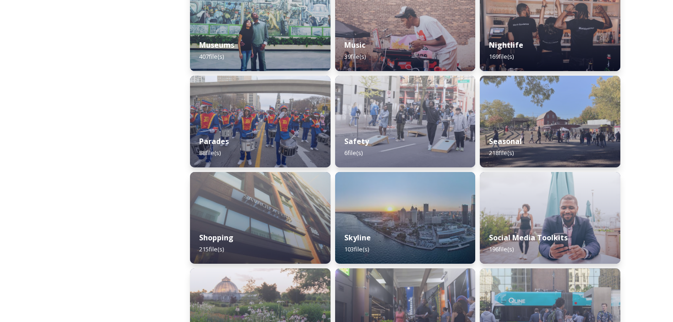
scroll to position [745, 0]
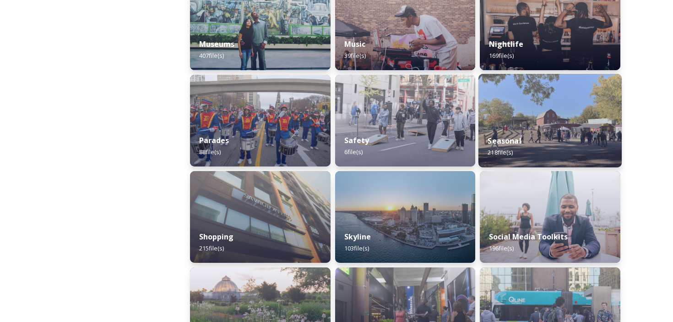
click at [556, 124] on img at bounding box center [550, 120] width 143 height 93
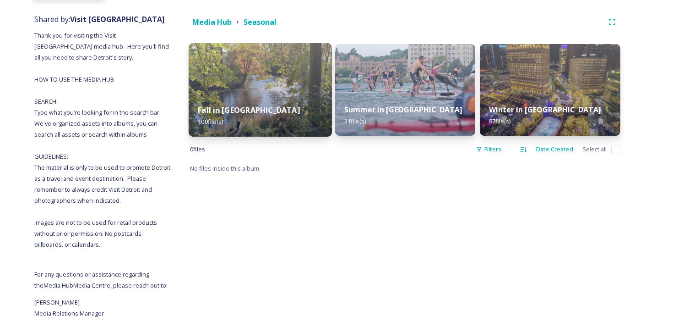
scroll to position [131, 0]
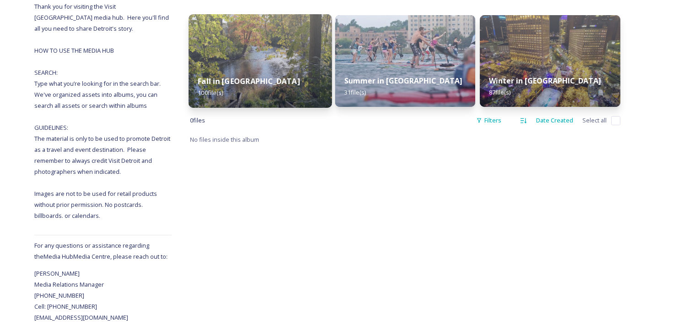
click at [263, 48] on img at bounding box center [260, 60] width 143 height 93
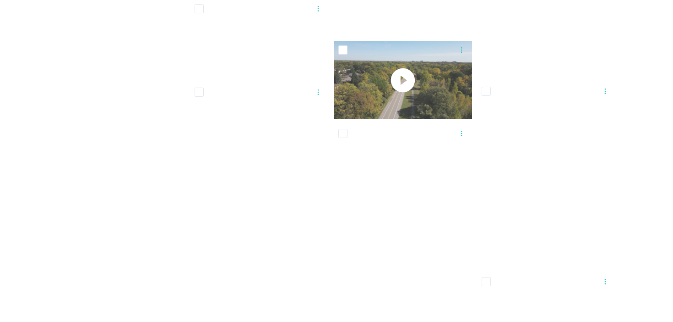
scroll to position [5245, 0]
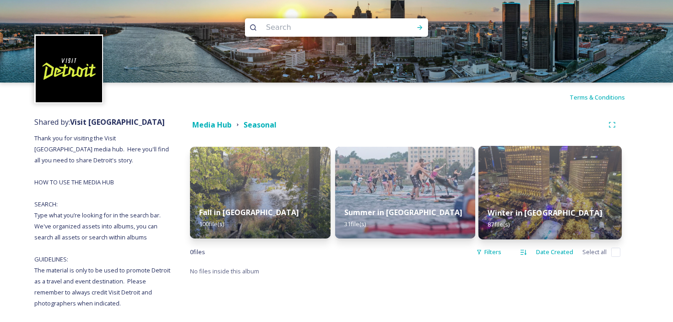
click at [532, 196] on img at bounding box center [550, 192] width 143 height 93
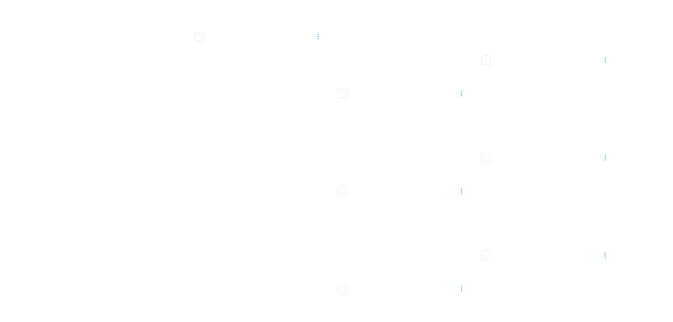
scroll to position [3656, 0]
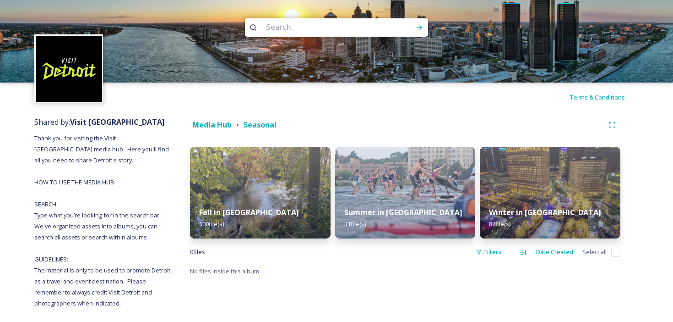
scroll to position [131, 0]
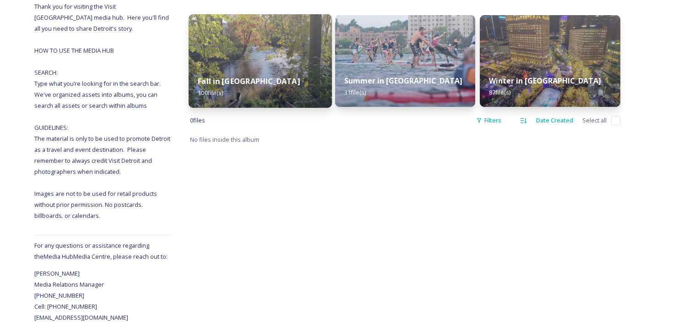
click at [245, 87] on div "Fall in [GEOGRAPHIC_DATA] 100 file(s)" at bounding box center [260, 87] width 143 height 42
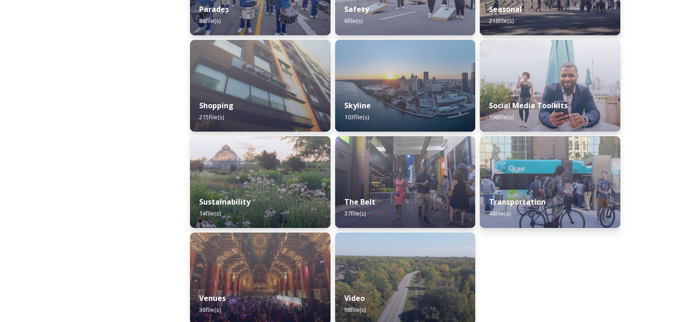
scroll to position [888, 0]
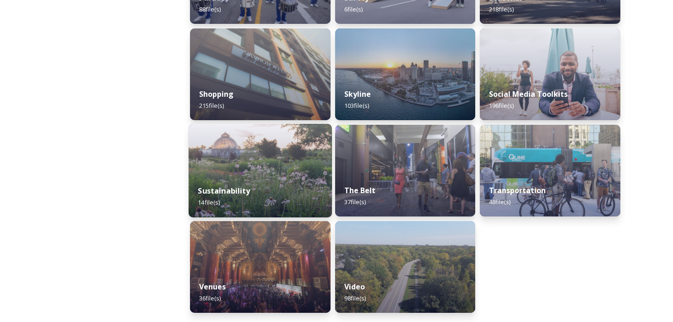
click at [298, 176] on div "Sustainability 14 file(s)" at bounding box center [260, 196] width 143 height 42
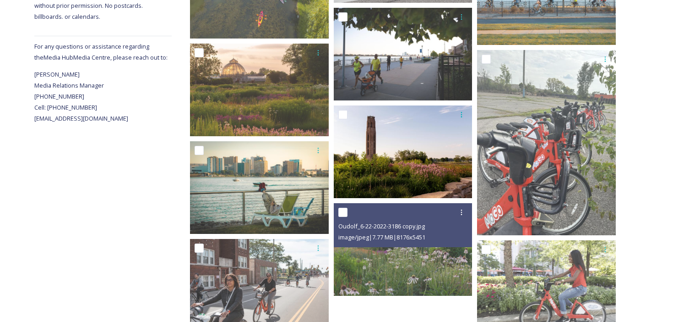
scroll to position [361, 0]
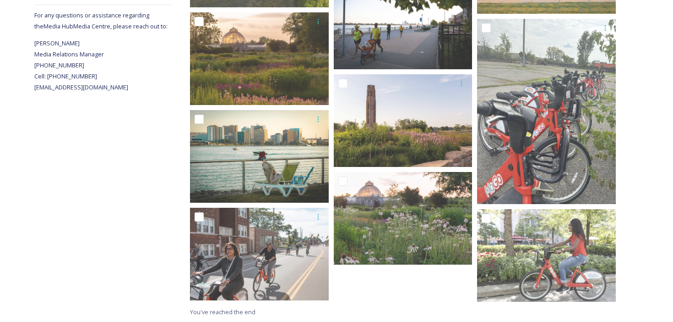
click at [659, 37] on div "Shared by: Visit [GEOGRAPHIC_DATA] Thank you for visiting the Visit [GEOGRAPHIC…" at bounding box center [336, 35] width 673 height 571
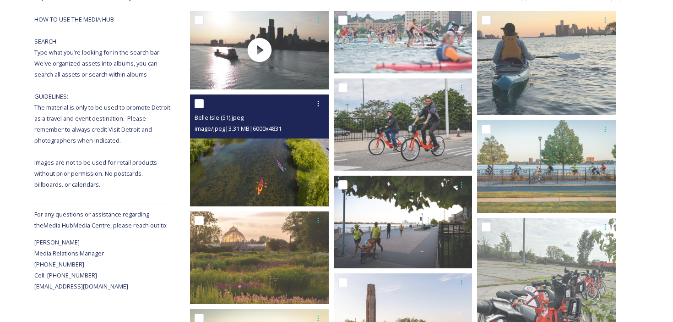
scroll to position [0, 0]
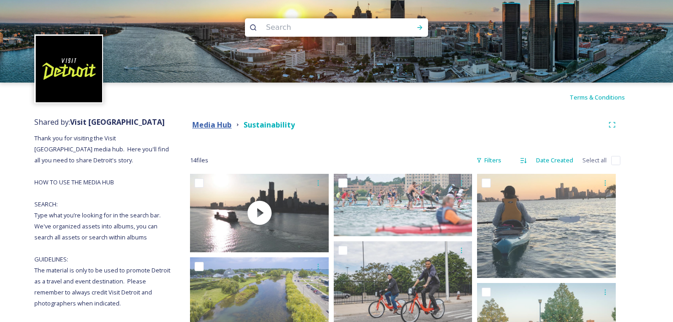
click at [220, 125] on strong "Media Hub" at bounding box center [211, 125] width 39 height 10
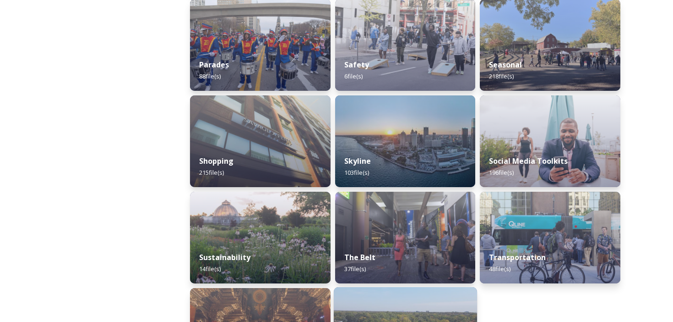
scroll to position [821, 0]
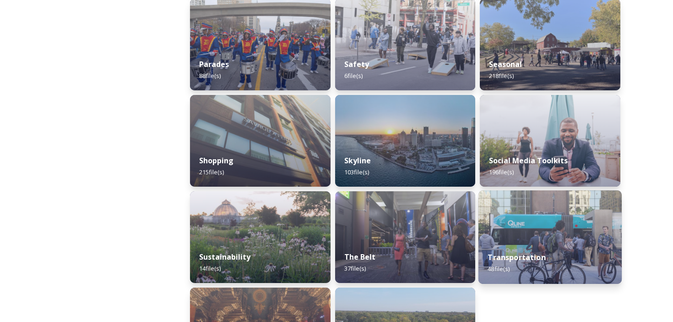
click at [493, 252] on div "Transportation 48 file(s)" at bounding box center [550, 263] width 143 height 42
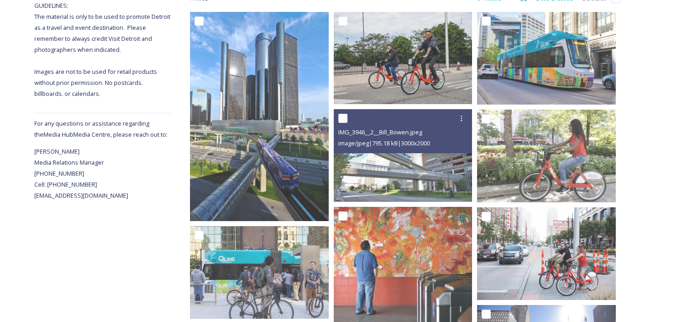
scroll to position [189, 0]
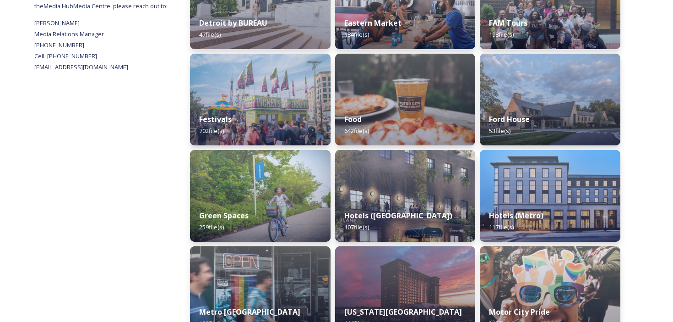
scroll to position [386, 0]
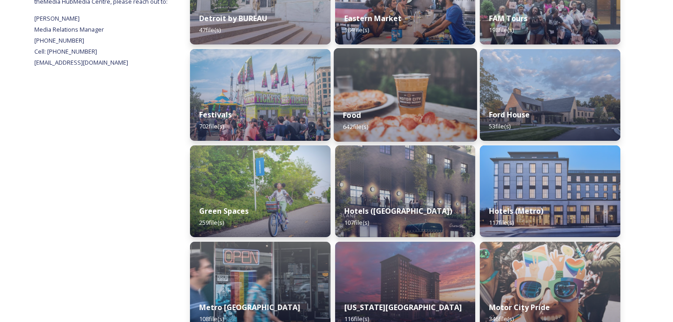
click at [403, 95] on img at bounding box center [405, 94] width 143 height 93
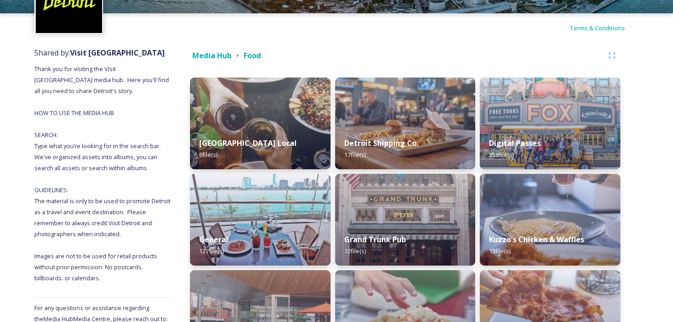
scroll to position [65, 0]
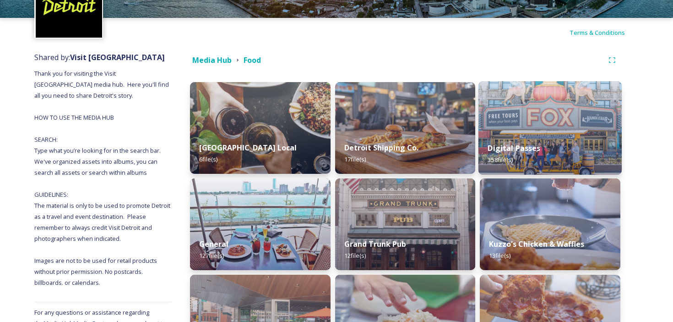
click at [492, 131] on img at bounding box center [550, 127] width 143 height 93
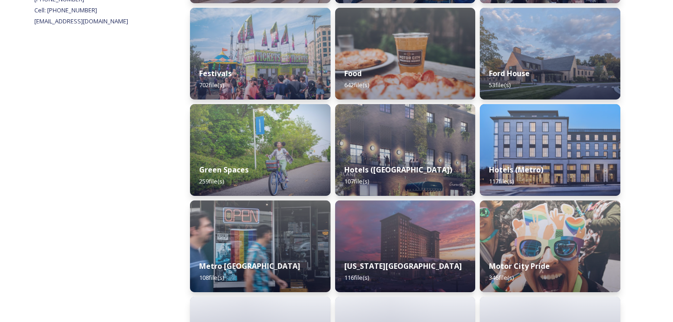
scroll to position [553, 0]
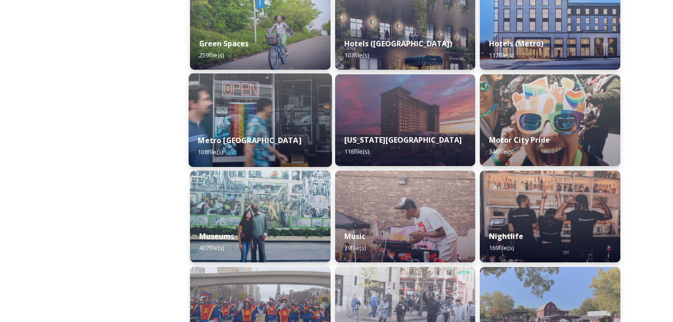
click at [261, 126] on div "Metro Detroit 108 file(s)" at bounding box center [260, 146] width 143 height 42
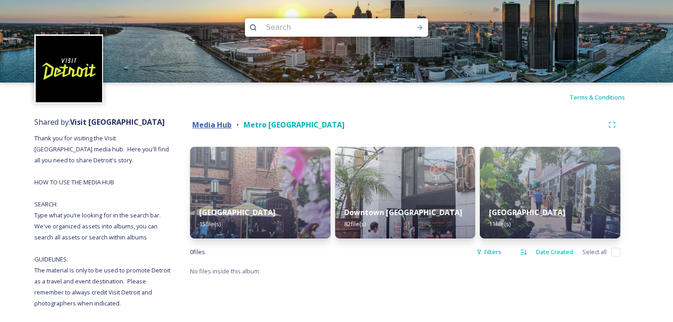
click at [214, 122] on strong "Media Hub" at bounding box center [211, 125] width 39 height 10
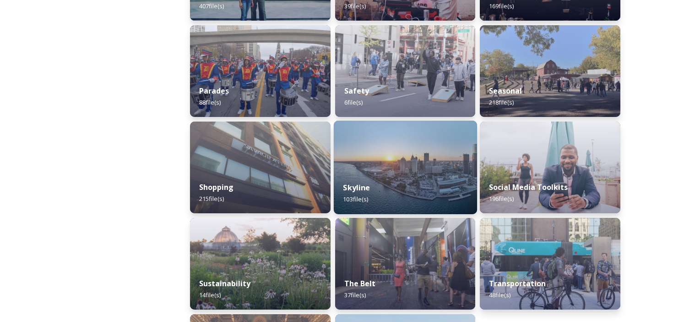
scroll to position [791, 0]
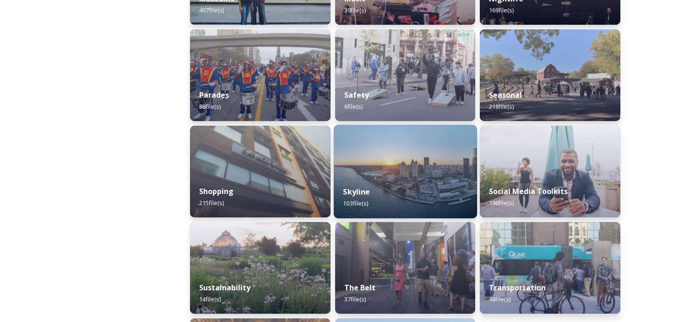
click at [406, 147] on img at bounding box center [405, 171] width 143 height 93
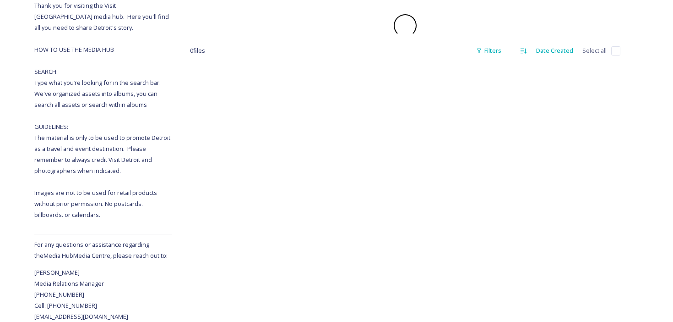
click at [404, 39] on span at bounding box center [405, 25] width 27 height 27
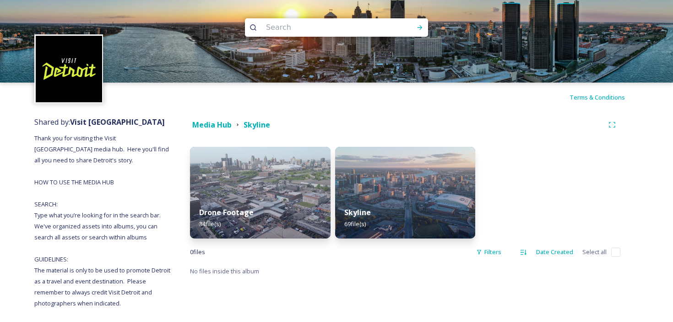
scroll to position [131, 0]
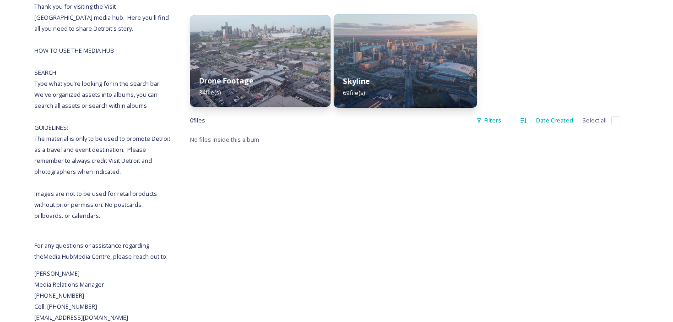
click at [416, 53] on img at bounding box center [405, 60] width 143 height 93
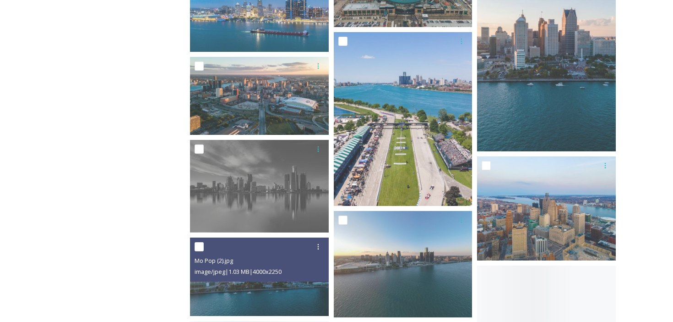
scroll to position [1135, 0]
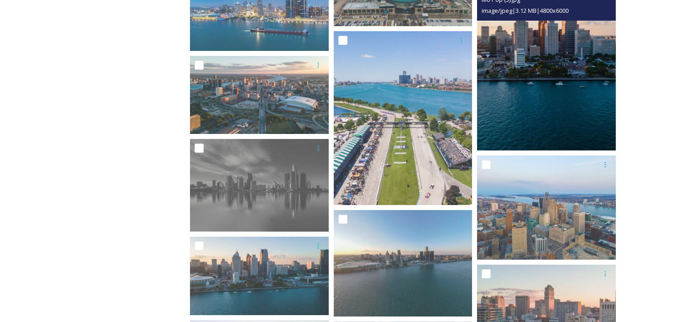
click at [540, 104] on img at bounding box center [546, 64] width 139 height 174
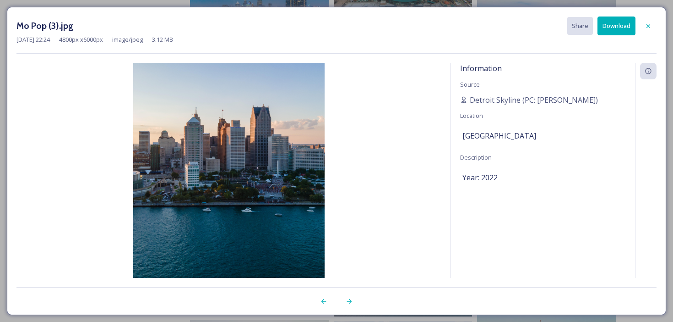
click at [618, 26] on button "Download" at bounding box center [617, 25] width 38 height 19
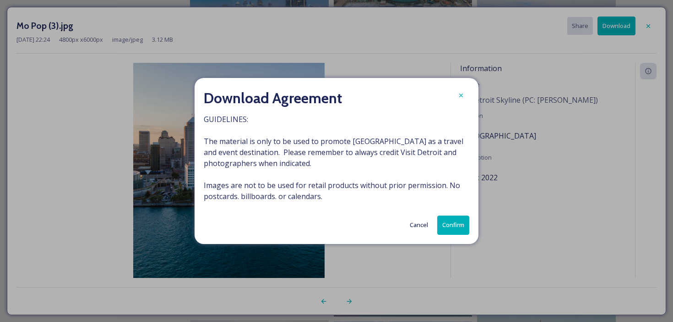
click at [446, 238] on div "Download Agreement GUIDELINES: The material is only to be used to promote [GEOG…" at bounding box center [337, 160] width 284 height 165
click at [448, 229] on button "Confirm" at bounding box center [454, 224] width 32 height 19
